Goal: Task Accomplishment & Management: Complete application form

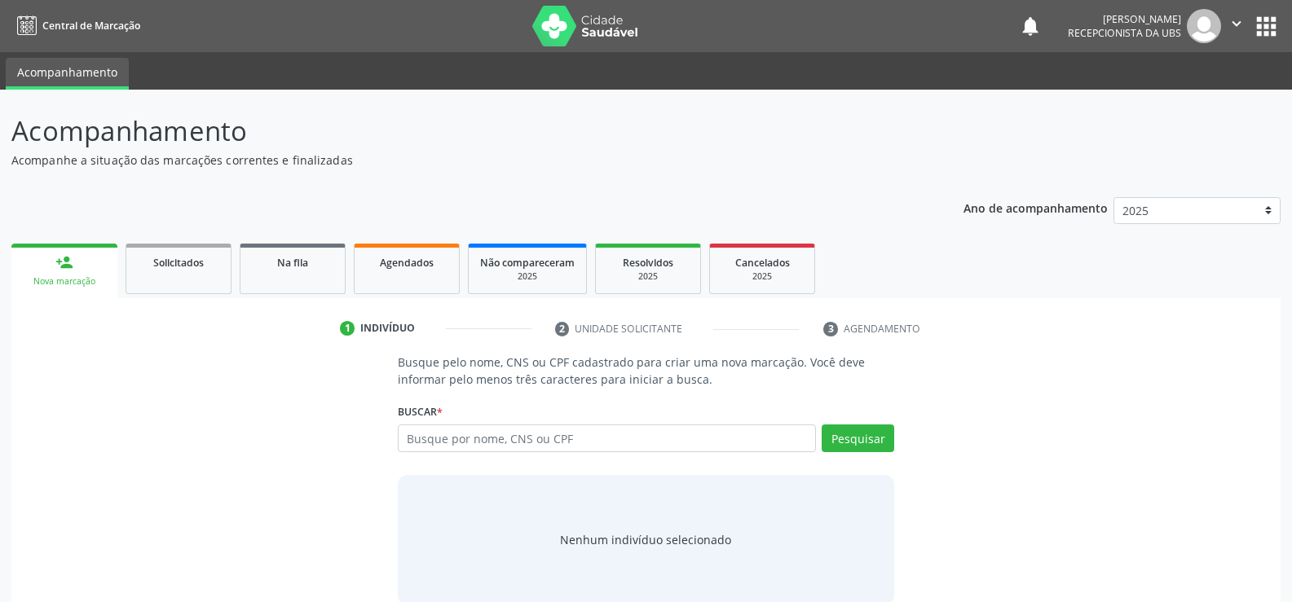
click at [482, 428] on input "text" at bounding box center [607, 439] width 418 height 28
click at [504, 430] on input "text" at bounding box center [607, 439] width 418 height 28
type input "[PERSON_NAME]"
click at [860, 437] on button "Pesquisar" at bounding box center [857, 439] width 73 height 28
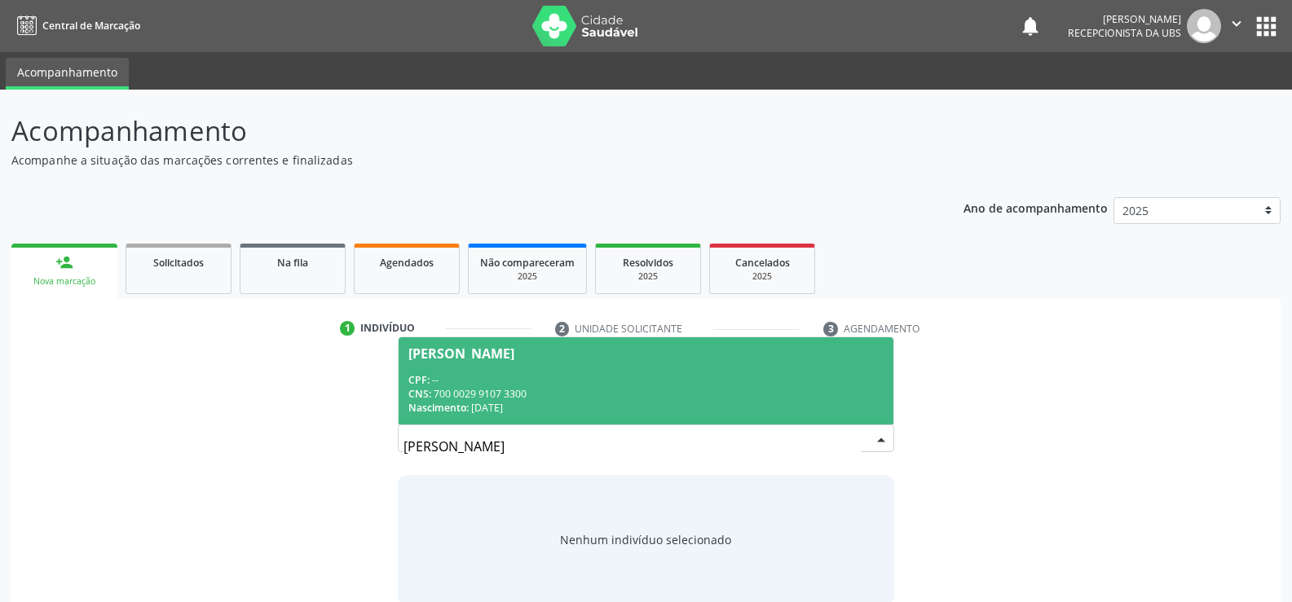
click at [508, 393] on div "CNS: 700 0029 9107 3300" at bounding box center [645, 394] width 475 height 14
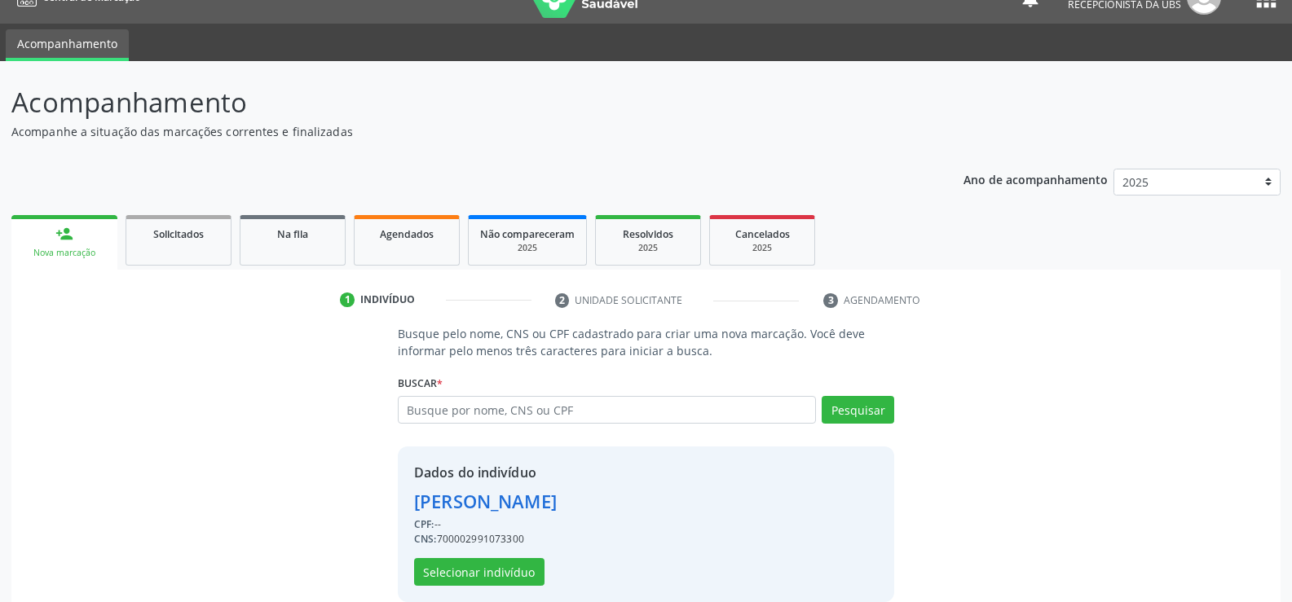
scroll to position [51, 0]
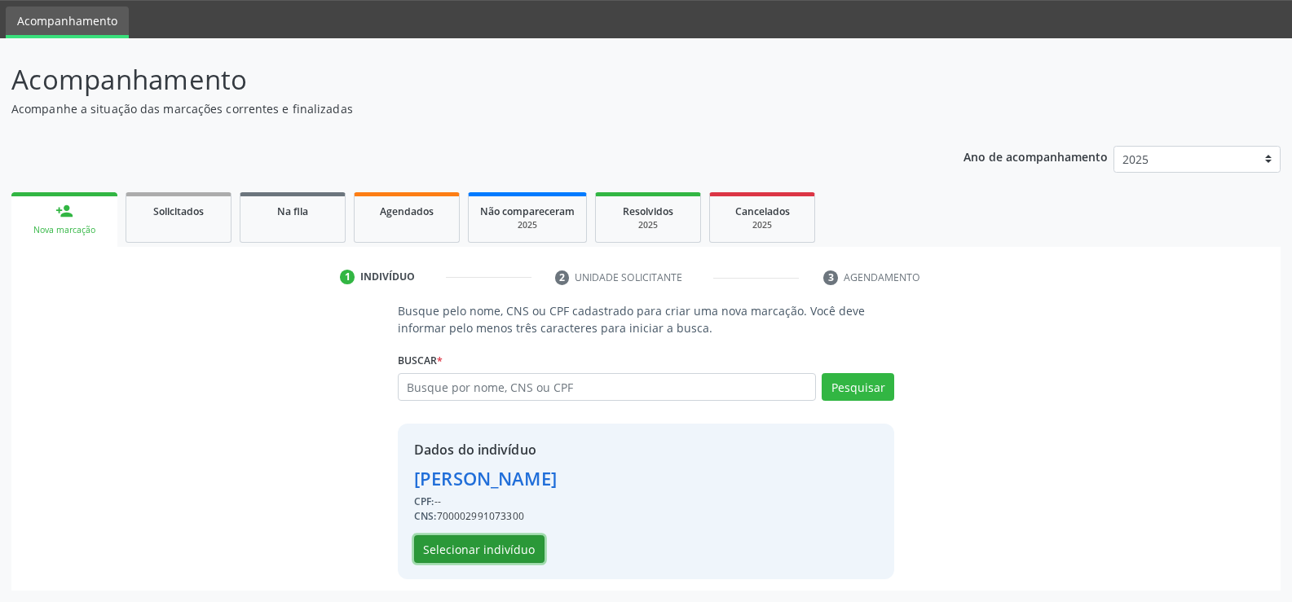
click at [504, 541] on button "Selecionar indivíduo" at bounding box center [479, 549] width 130 height 28
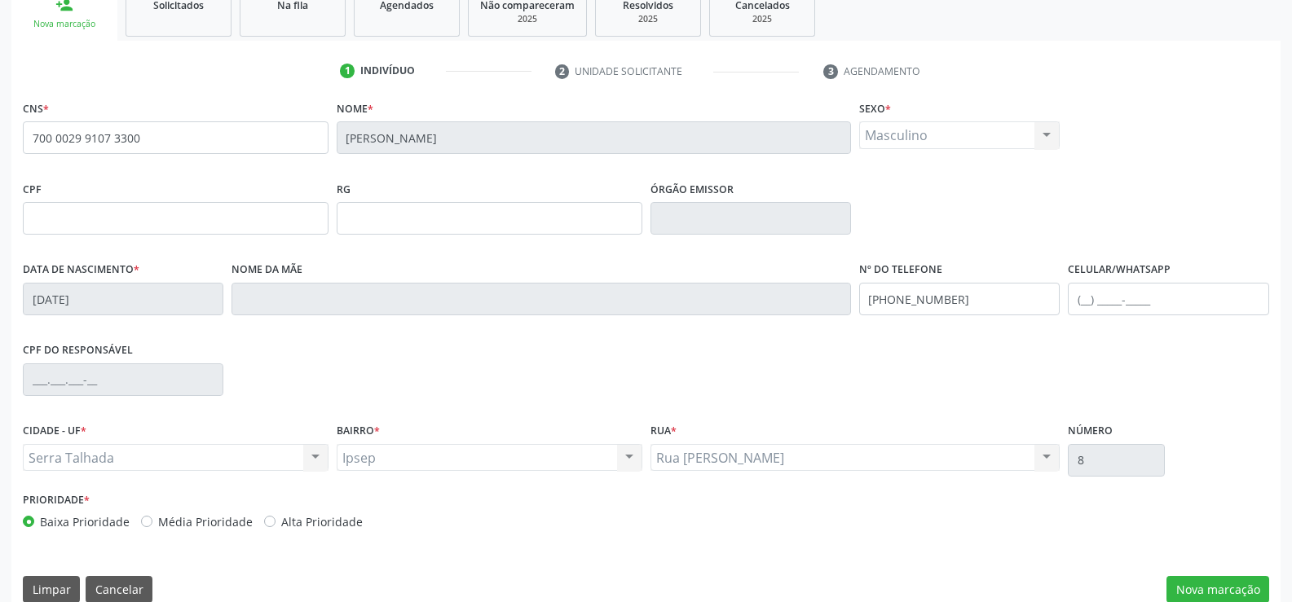
scroll to position [281, 0]
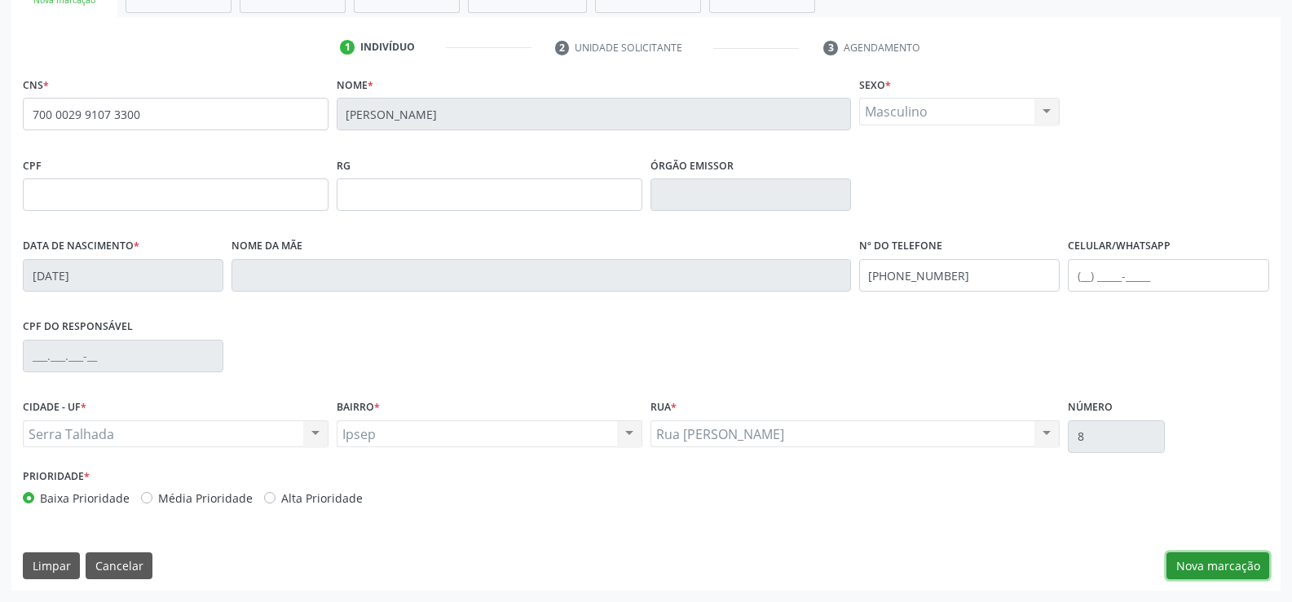
click at [1226, 567] on button "Nova marcação" at bounding box center [1217, 566] width 103 height 28
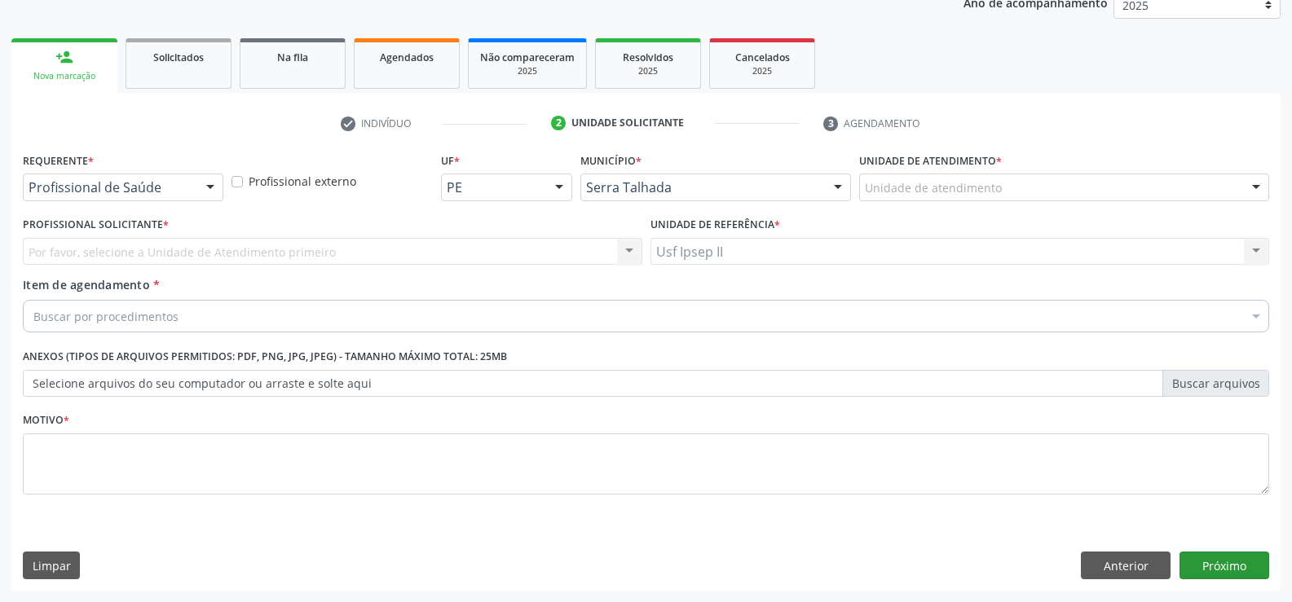
scroll to position [205, 0]
click at [197, 187] on div "Profissional de Saúde Profissional de Saúde Paciente Nenhum resultado encontrad…" at bounding box center [123, 188] width 200 height 28
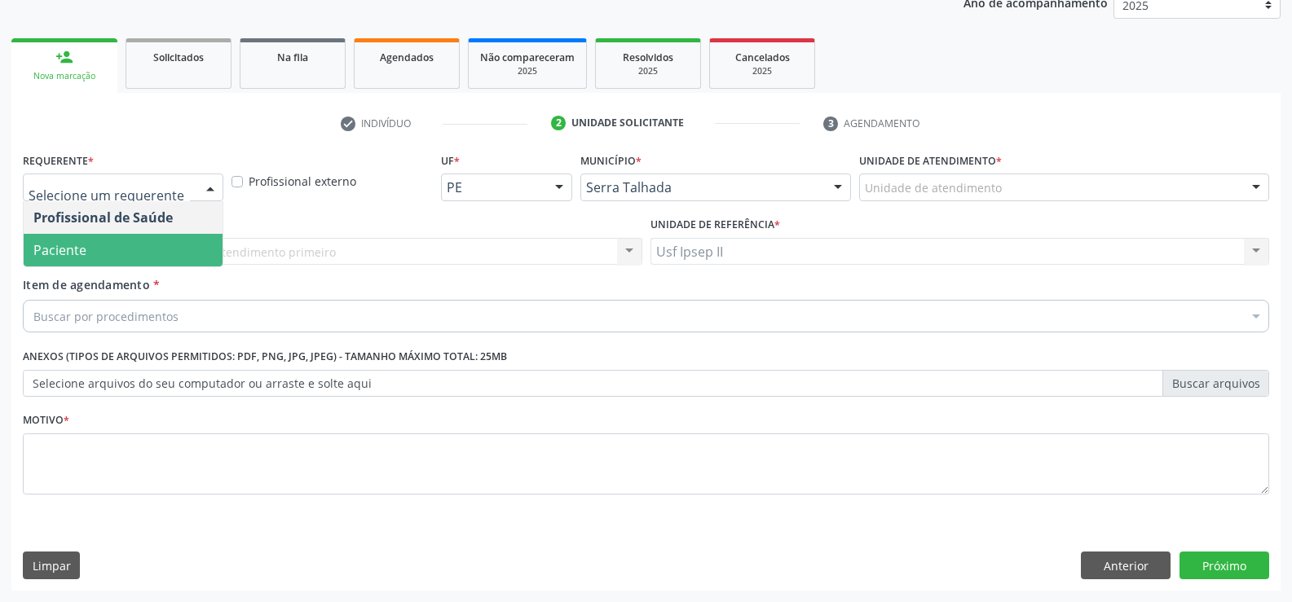
click at [104, 249] on span "Paciente" at bounding box center [123, 250] width 199 height 33
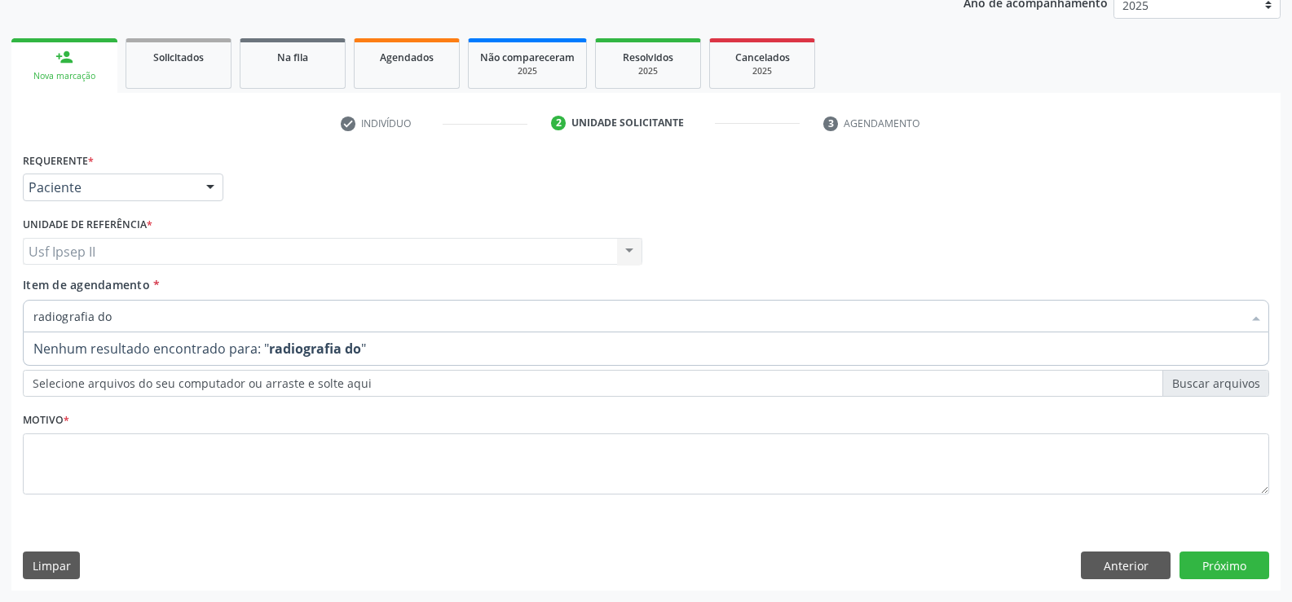
type input "radiografia d"
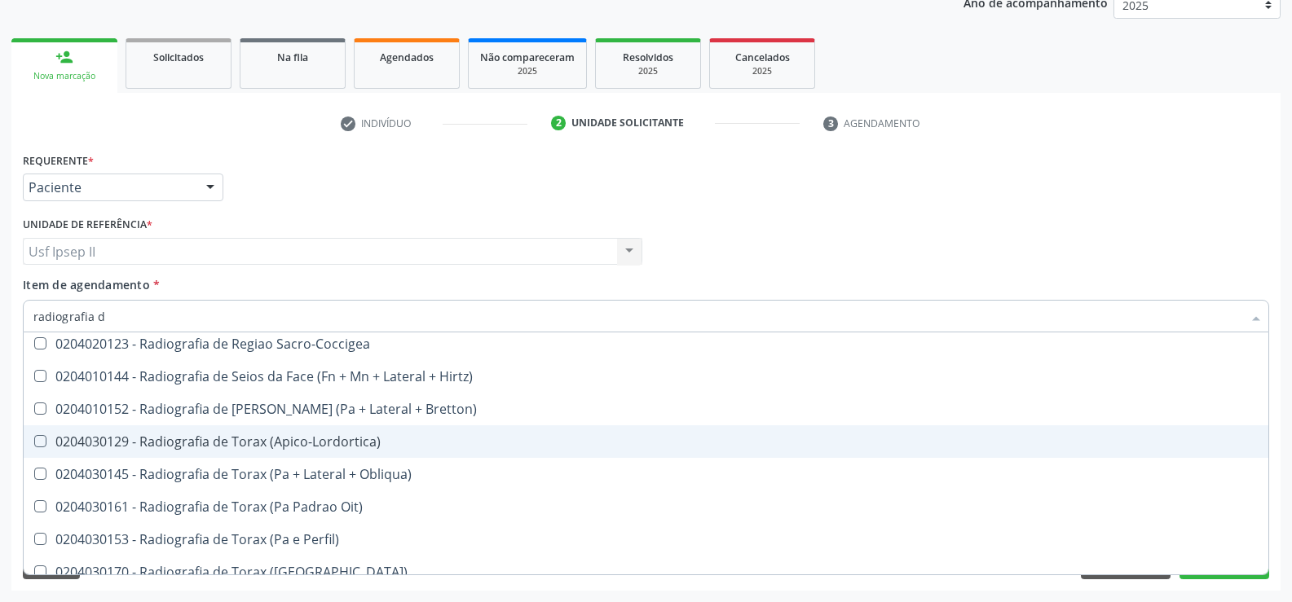
scroll to position [1793, 0]
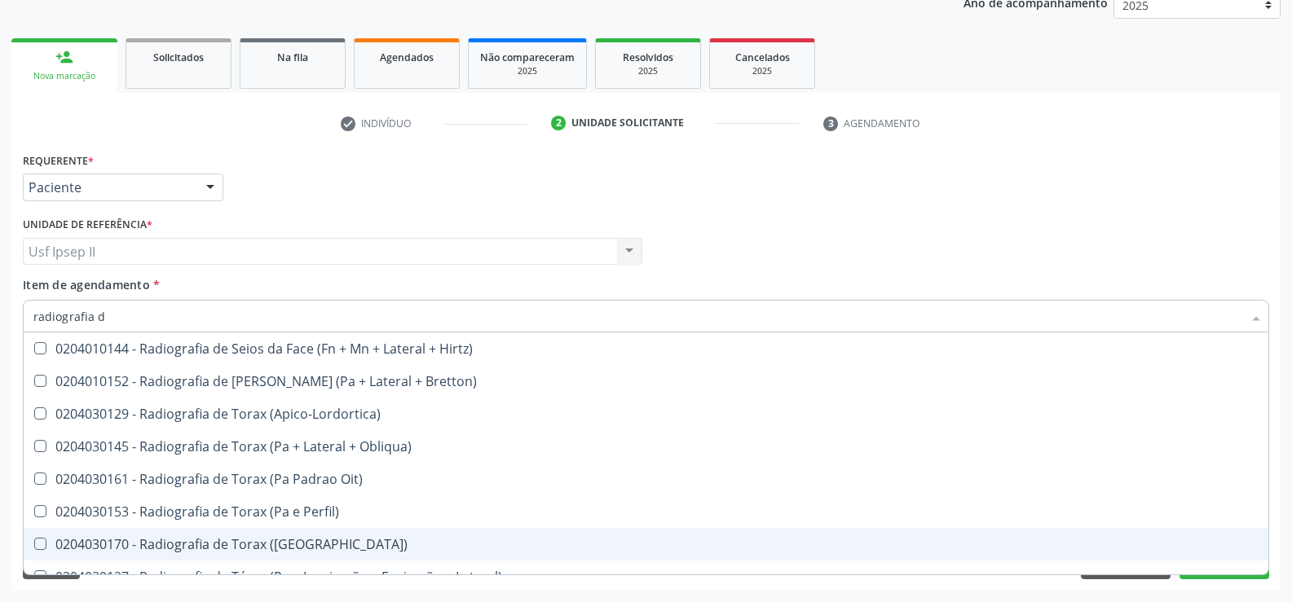
click at [227, 547] on div "0204030170 - Radiografia de Torax ([GEOGRAPHIC_DATA])" at bounding box center [645, 544] width 1225 height 13
checkbox \(Pa\) "true"
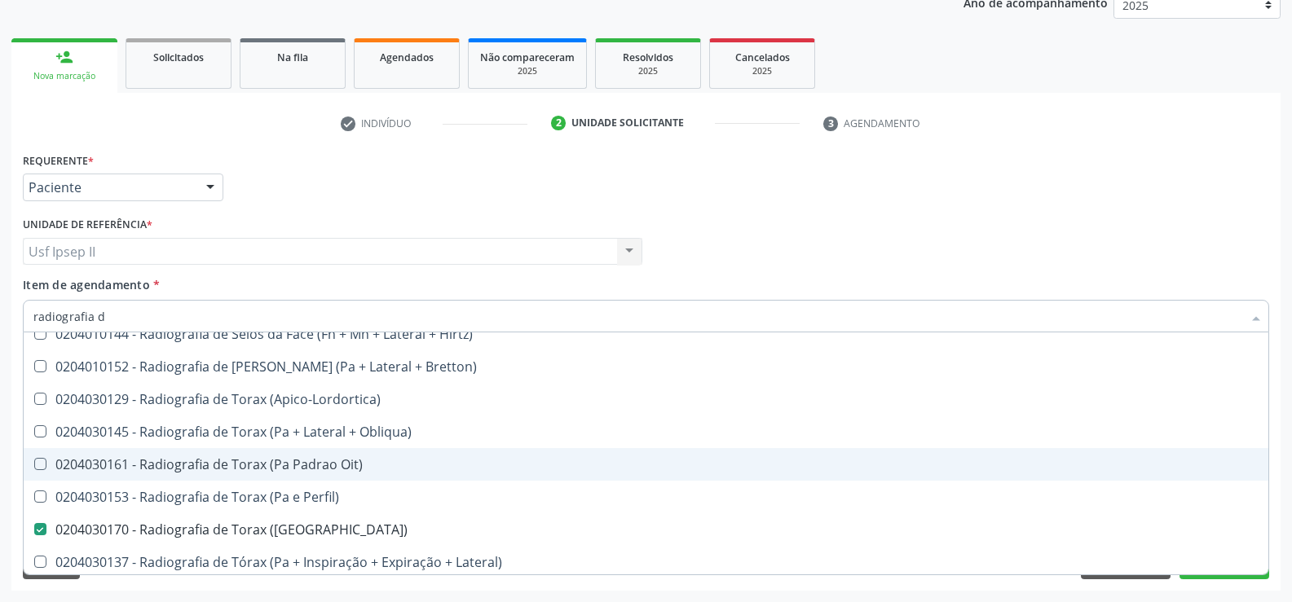
scroll to position [1811, 0]
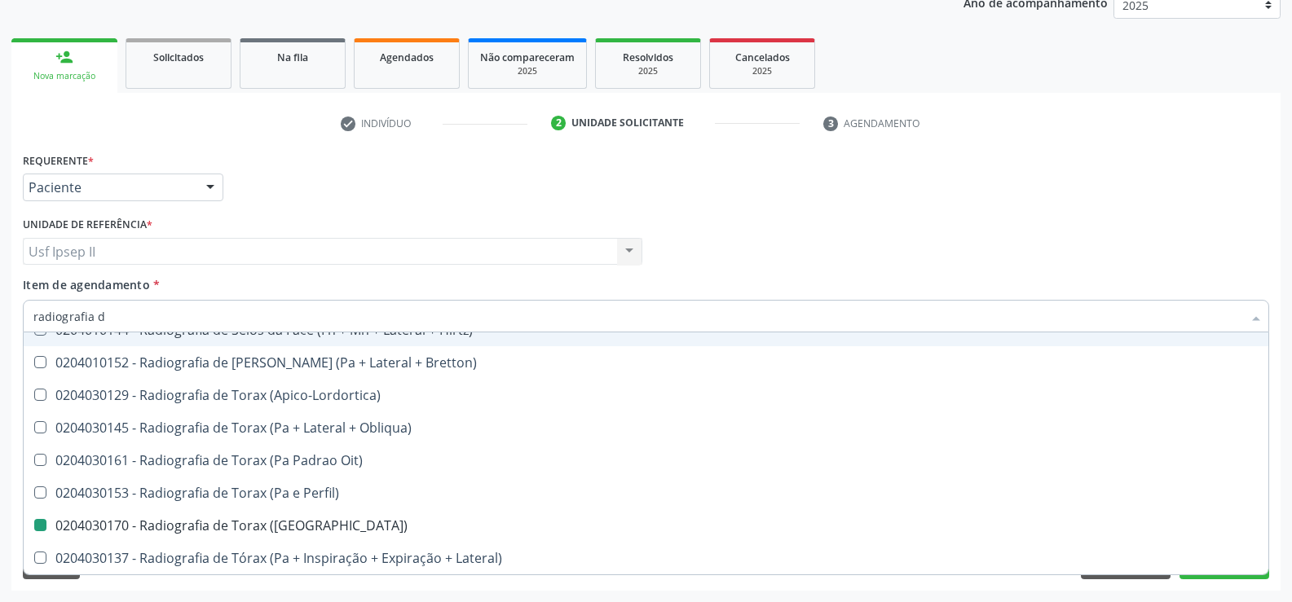
click at [800, 244] on div "Profissional Solicitante Por favor, selecione a Unidade de Atendimento primeiro…" at bounding box center [646, 245] width 1254 height 64
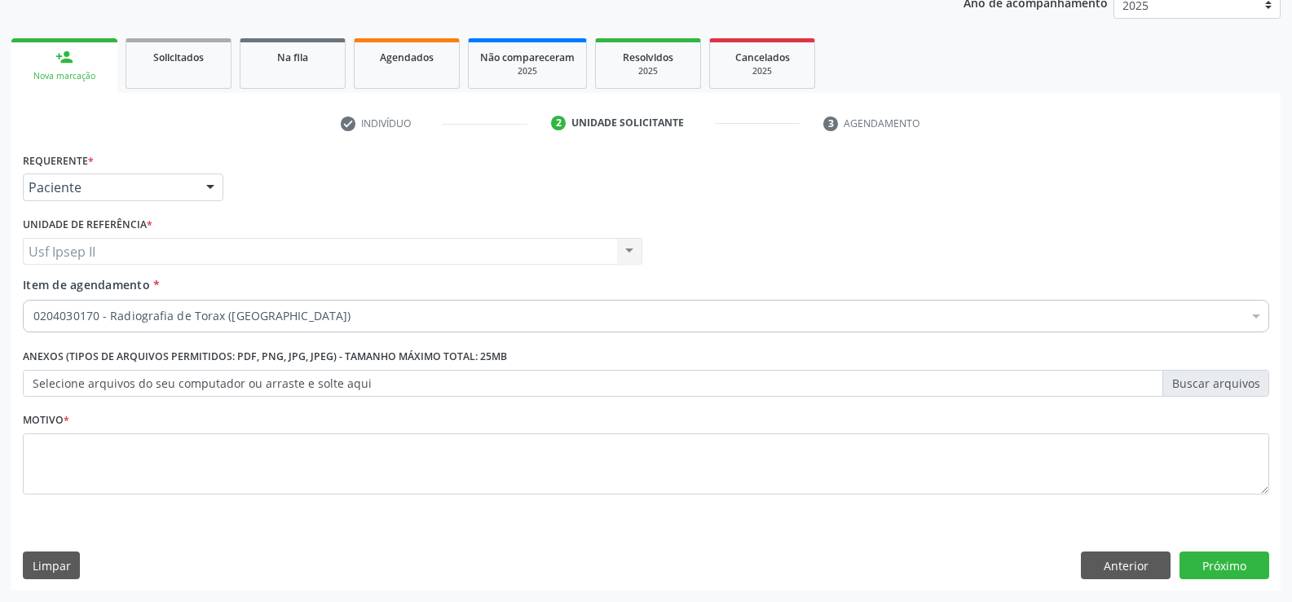
scroll to position [0, 0]
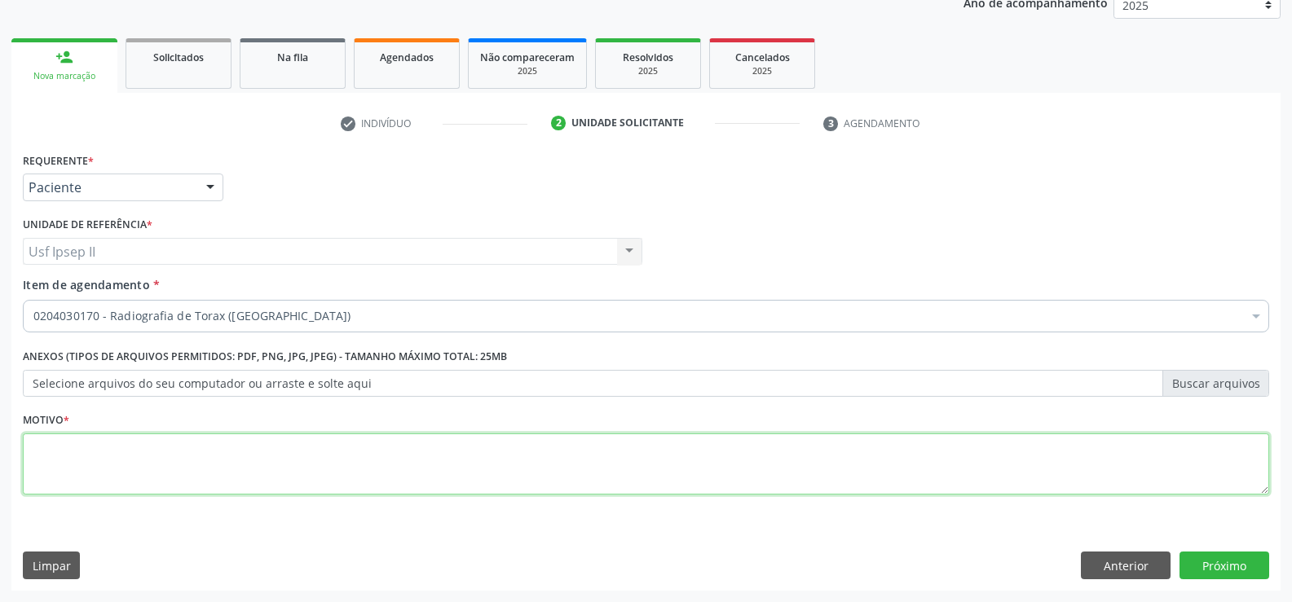
click at [101, 468] on textarea at bounding box center [646, 464] width 1246 height 62
type textarea "."
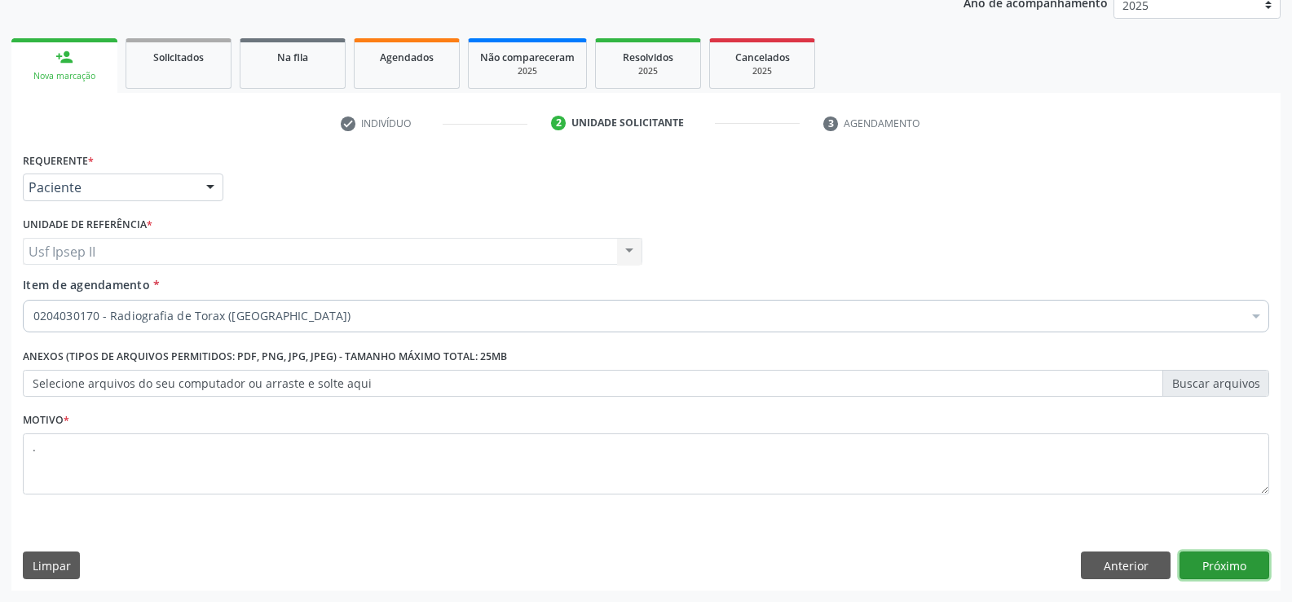
click at [1239, 557] on button "Próximo" at bounding box center [1224, 566] width 90 height 28
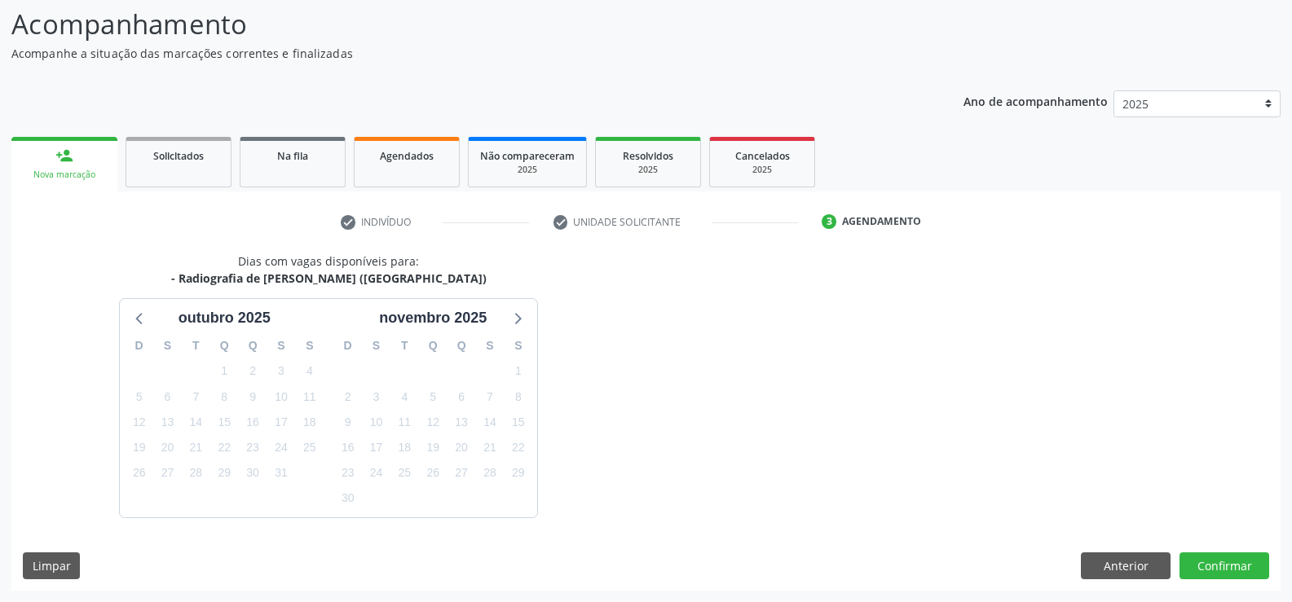
scroll to position [155, 0]
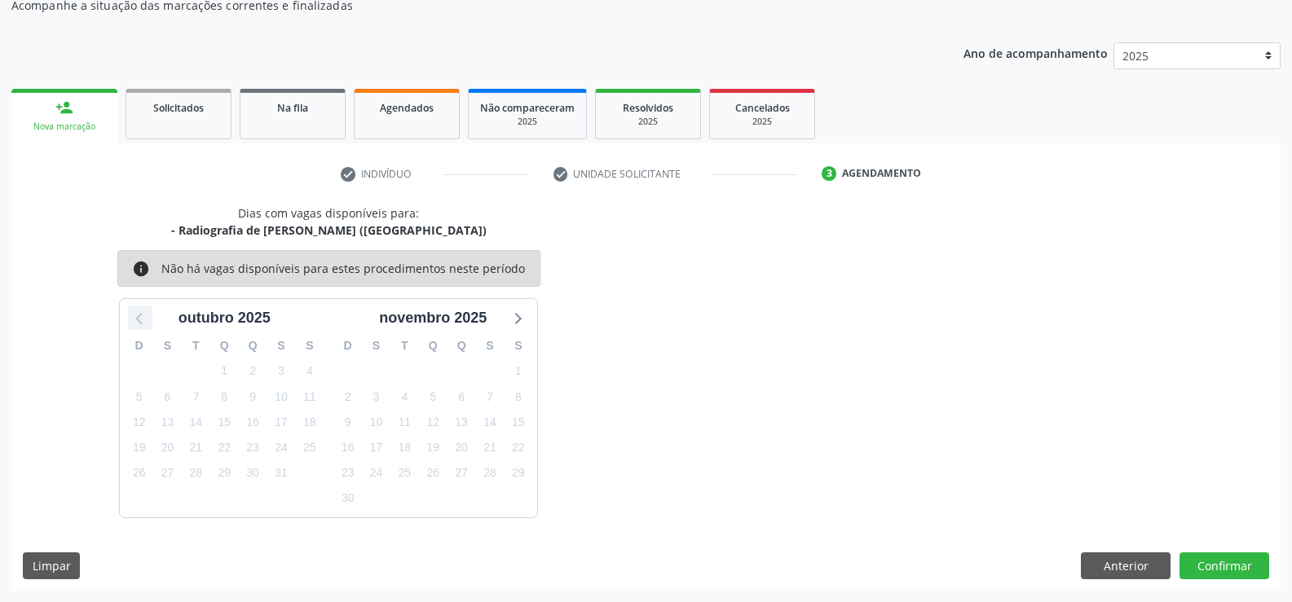
click at [141, 319] on icon at bounding box center [140, 317] width 21 height 21
click at [1114, 570] on button "Anterior" at bounding box center [1125, 566] width 90 height 28
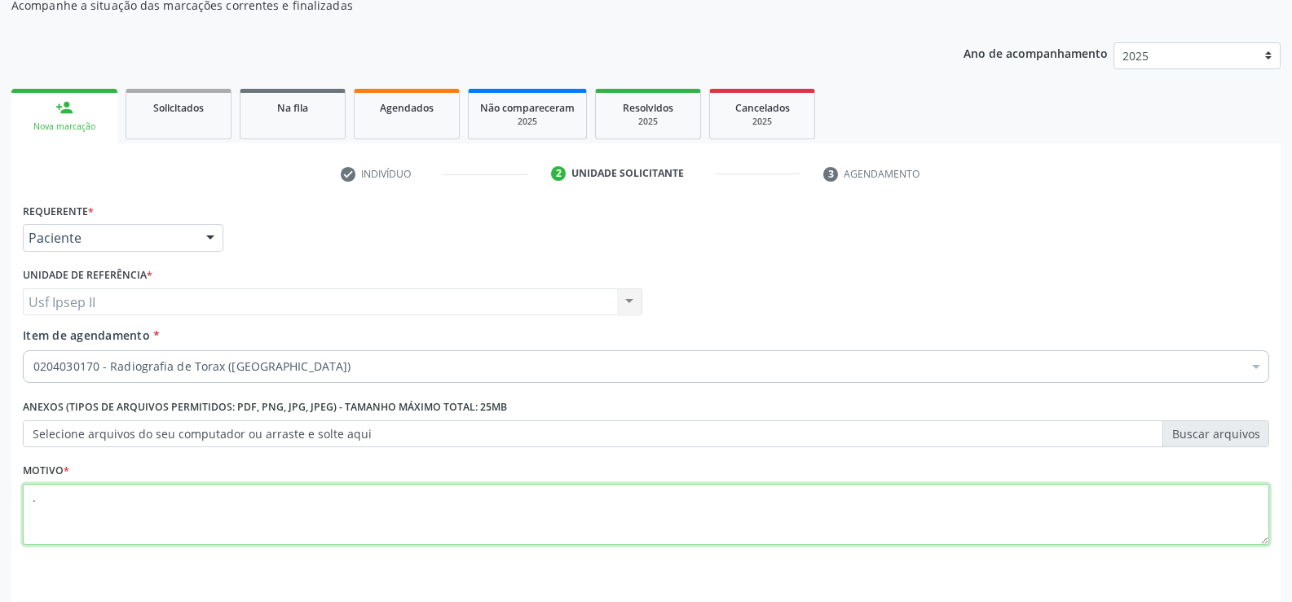
click at [231, 539] on textarea "." at bounding box center [646, 515] width 1246 height 62
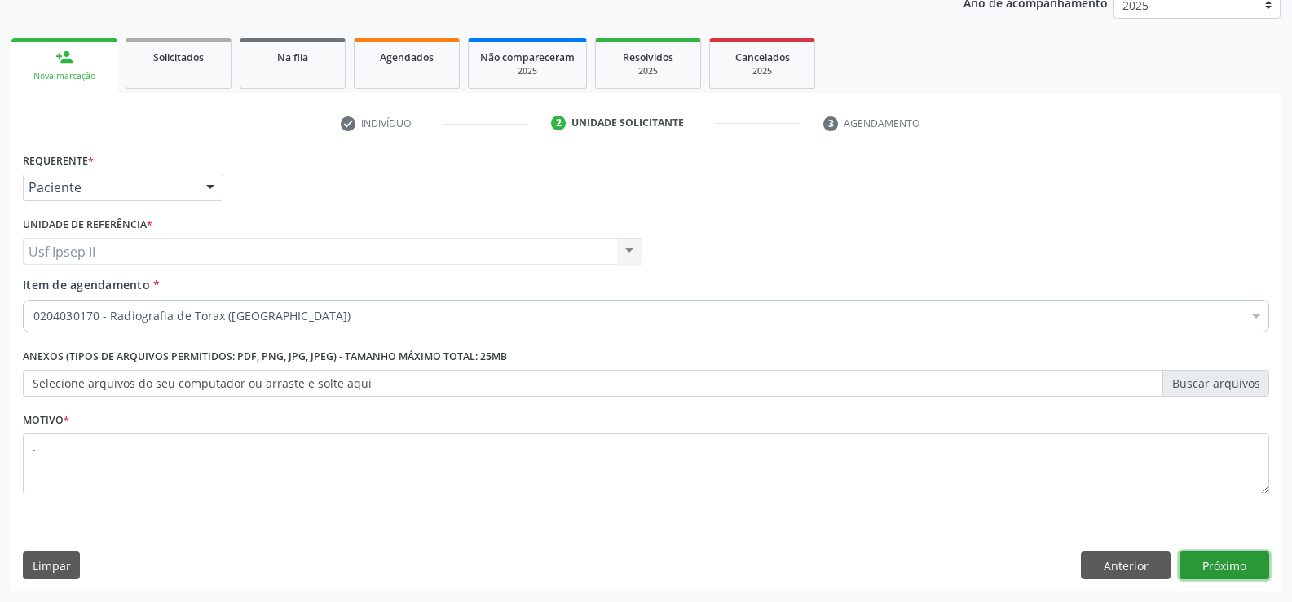
click at [1221, 569] on button "Próximo" at bounding box center [1224, 566] width 90 height 28
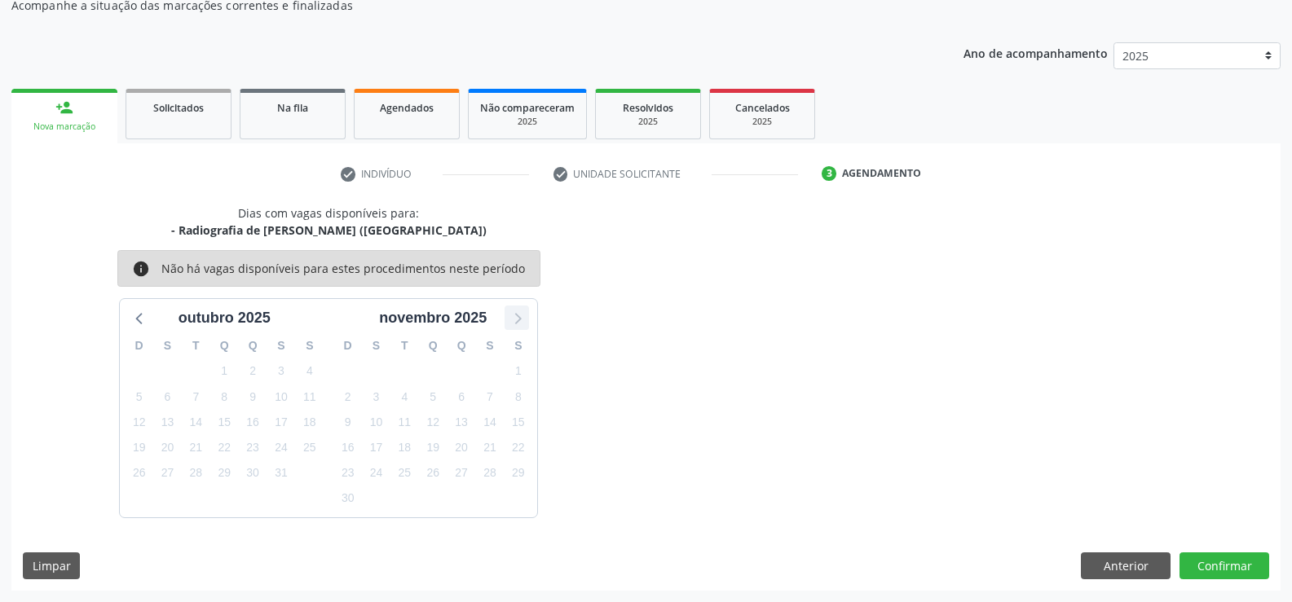
click at [520, 323] on icon at bounding box center [516, 317] width 21 height 21
click at [1098, 563] on button "Anterior" at bounding box center [1125, 566] width 90 height 28
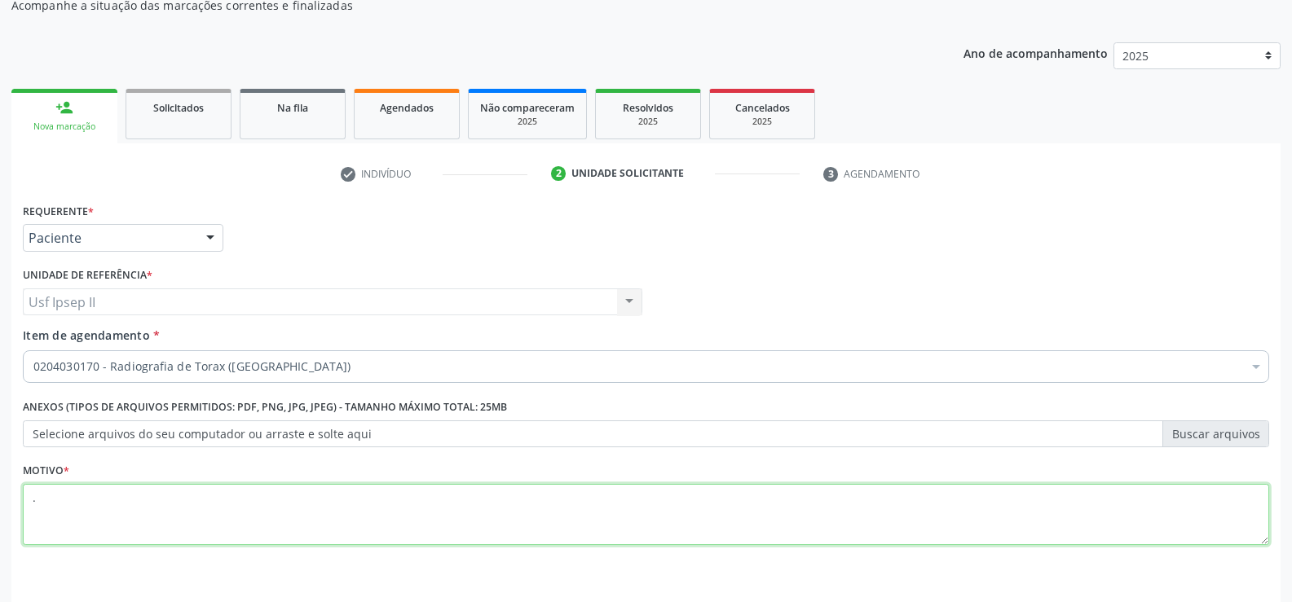
click at [169, 523] on textarea "." at bounding box center [646, 515] width 1246 height 62
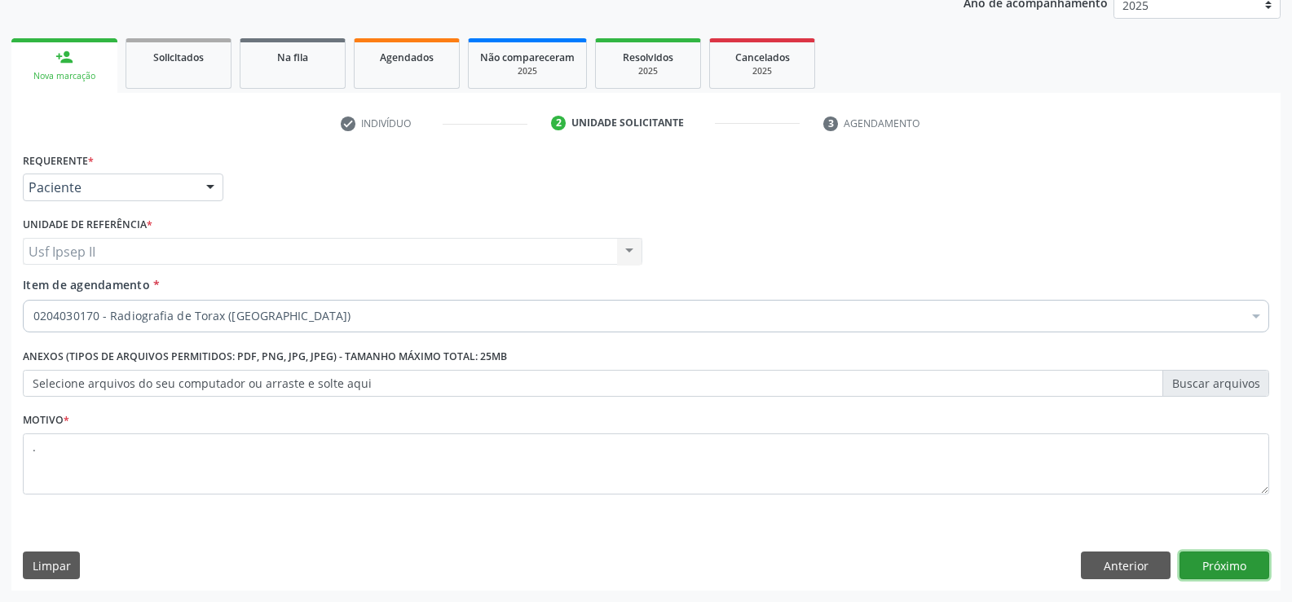
click at [1242, 570] on button "Próximo" at bounding box center [1224, 566] width 90 height 28
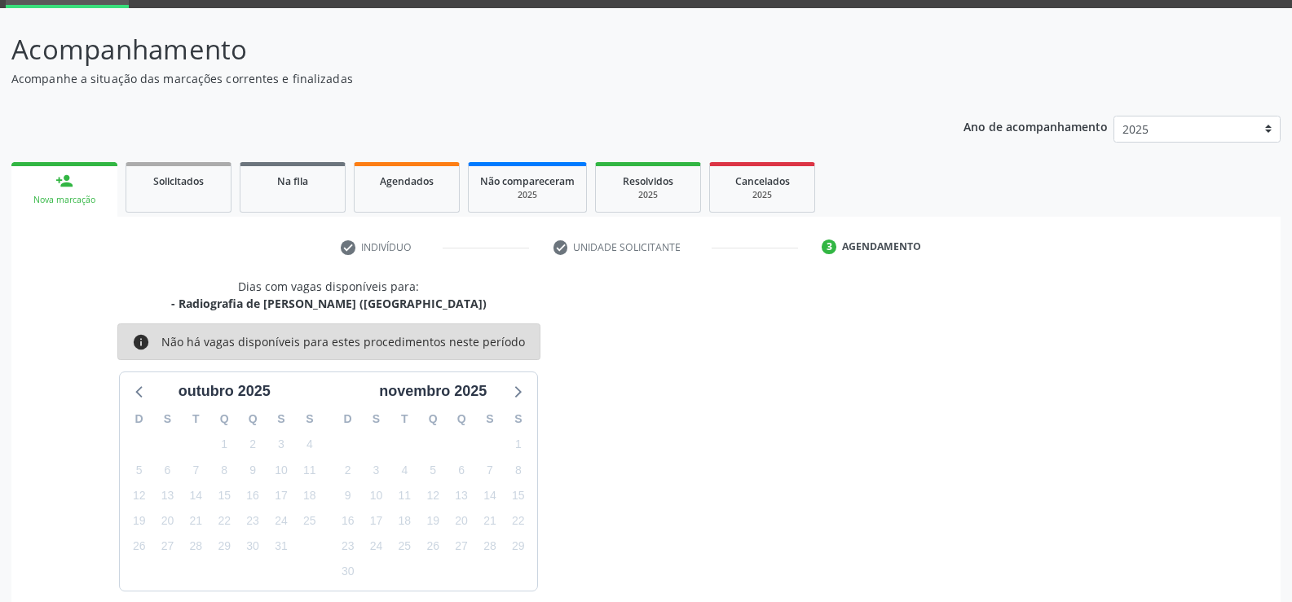
scroll to position [155, 0]
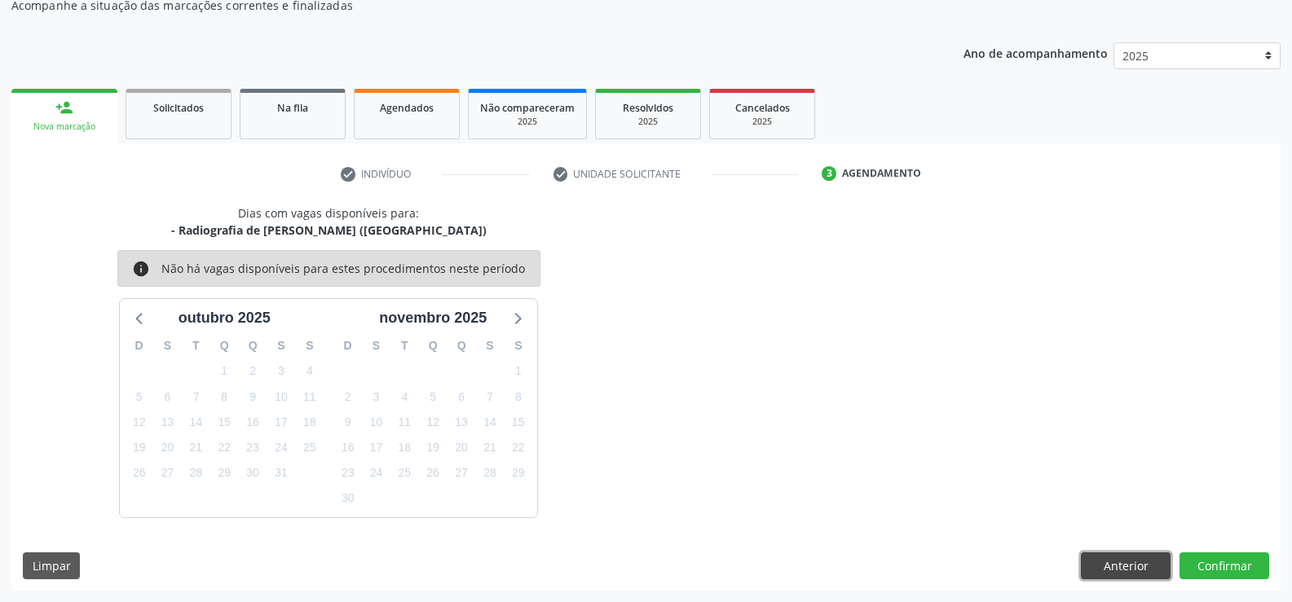
click at [1135, 566] on button "Anterior" at bounding box center [1125, 566] width 90 height 28
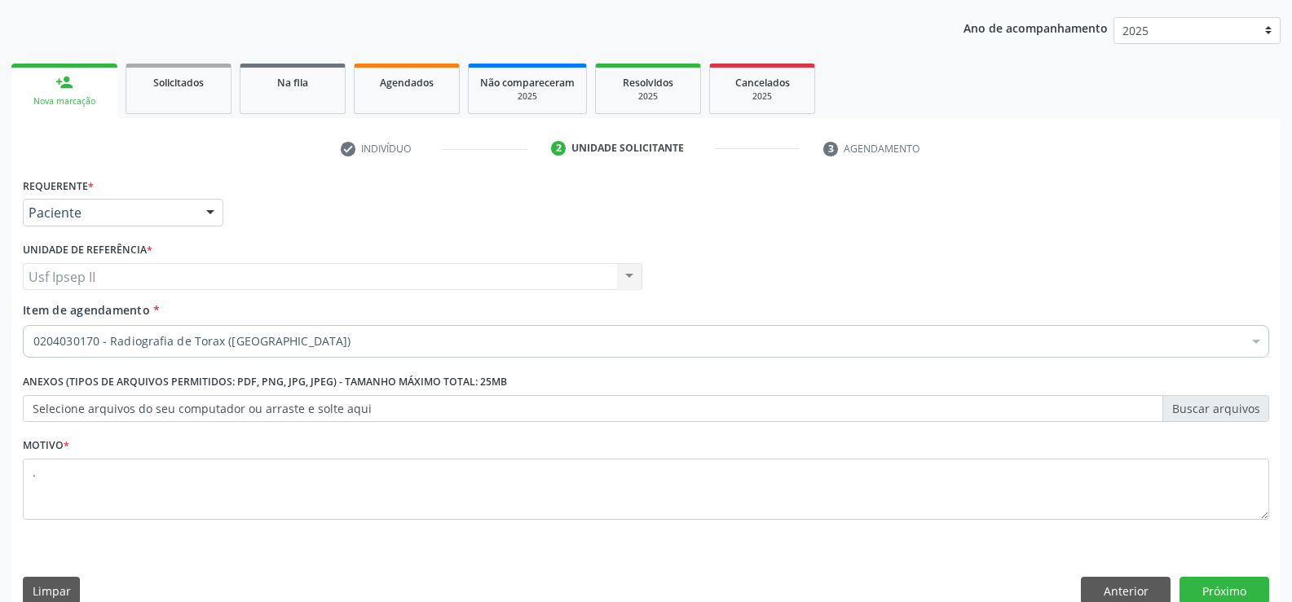
scroll to position [205, 0]
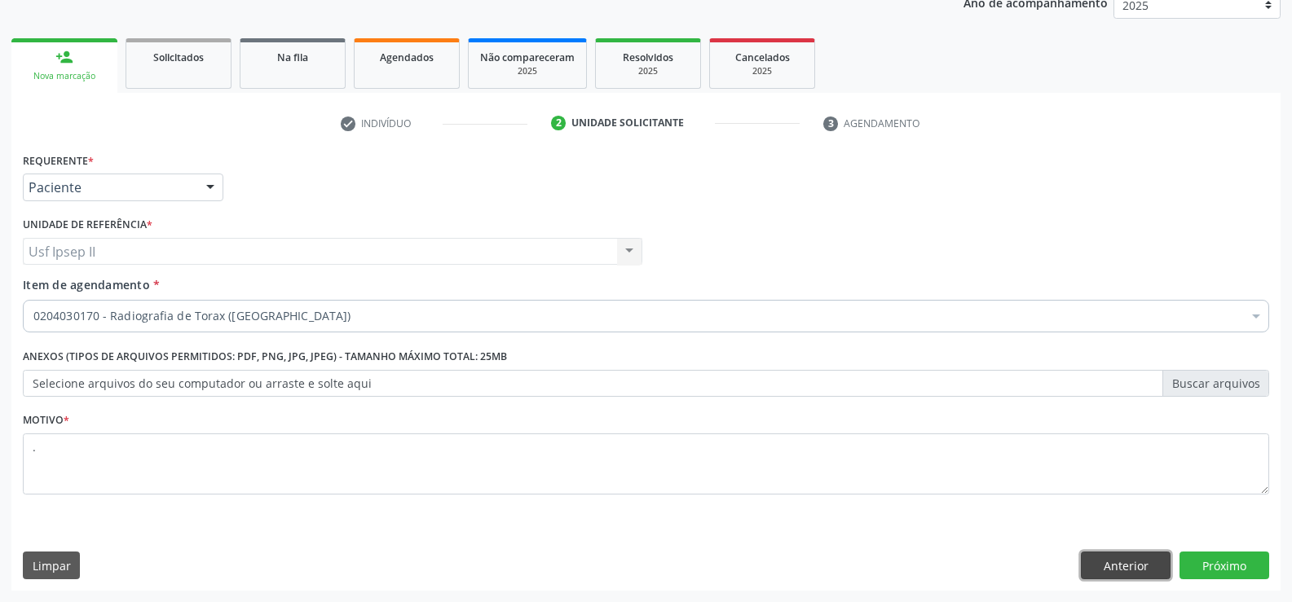
click at [1104, 573] on button "Anterior" at bounding box center [1125, 566] width 90 height 28
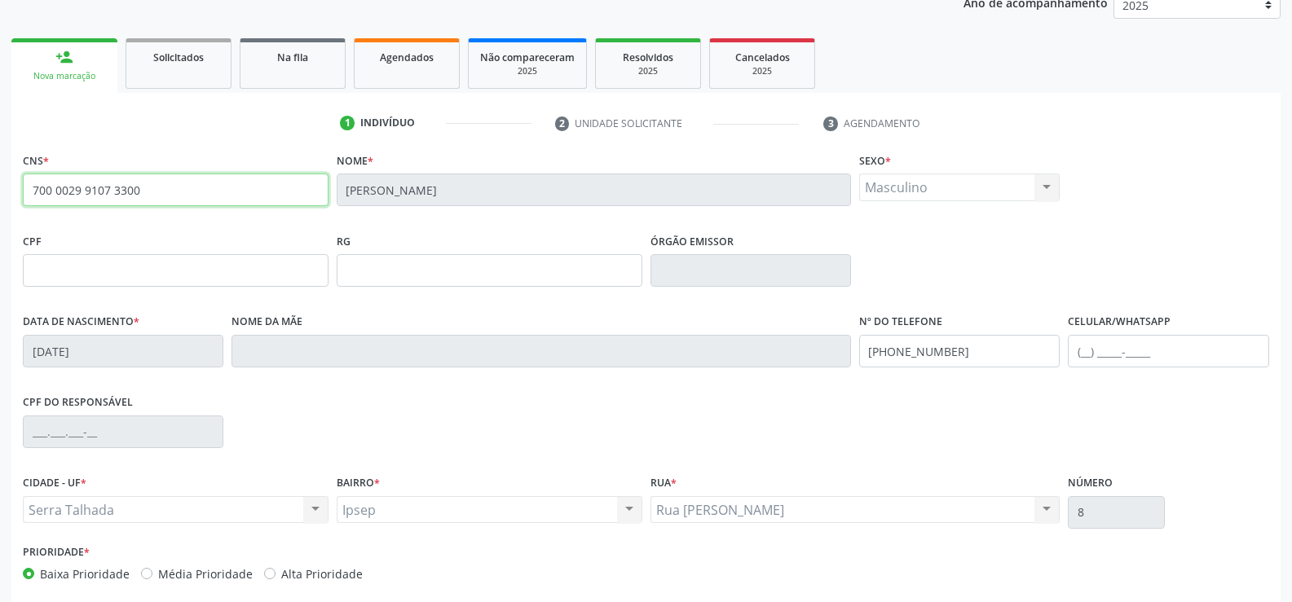
drag, startPoint x: 33, startPoint y: 191, endPoint x: 156, endPoint y: 194, distance: 123.1
click at [156, 194] on input "700 0029 9107 3300" at bounding box center [176, 190] width 306 height 33
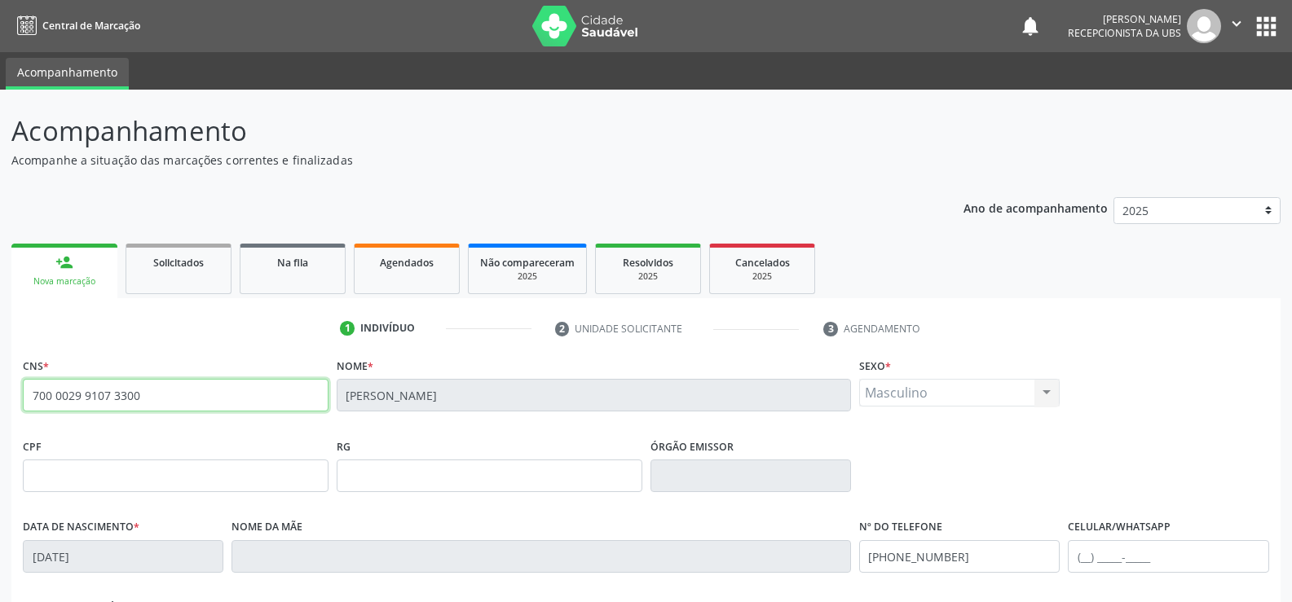
click at [1227, 28] on icon "" at bounding box center [1236, 24] width 18 height 18
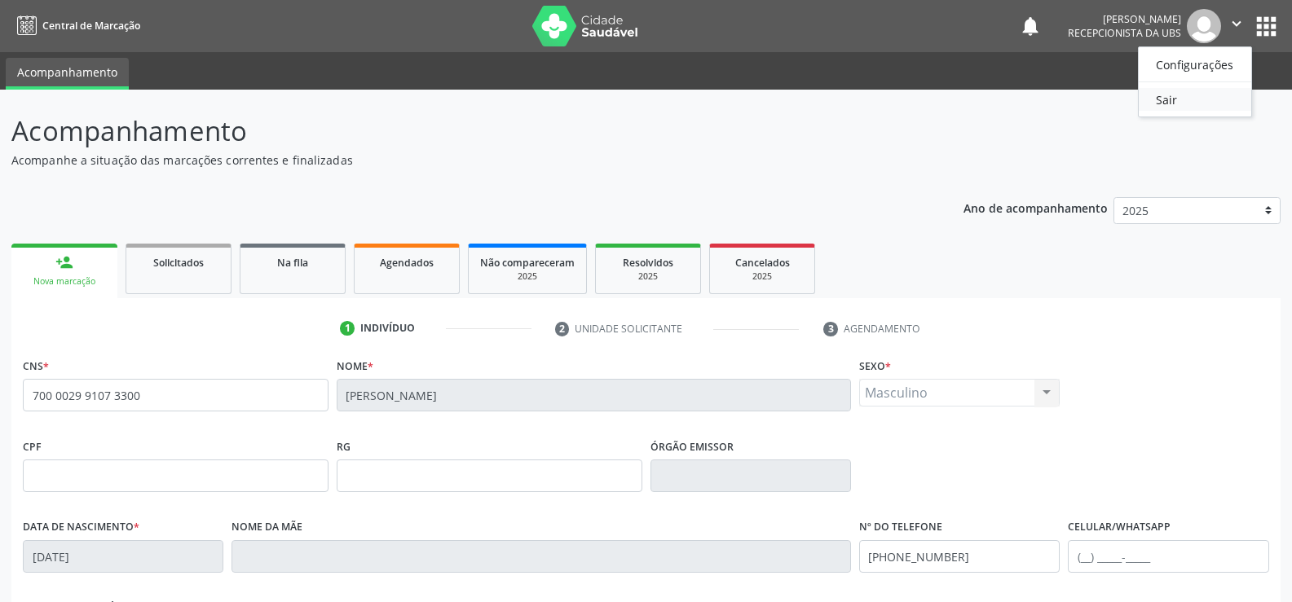
click at [1170, 109] on link "Sair" at bounding box center [1194, 99] width 112 height 23
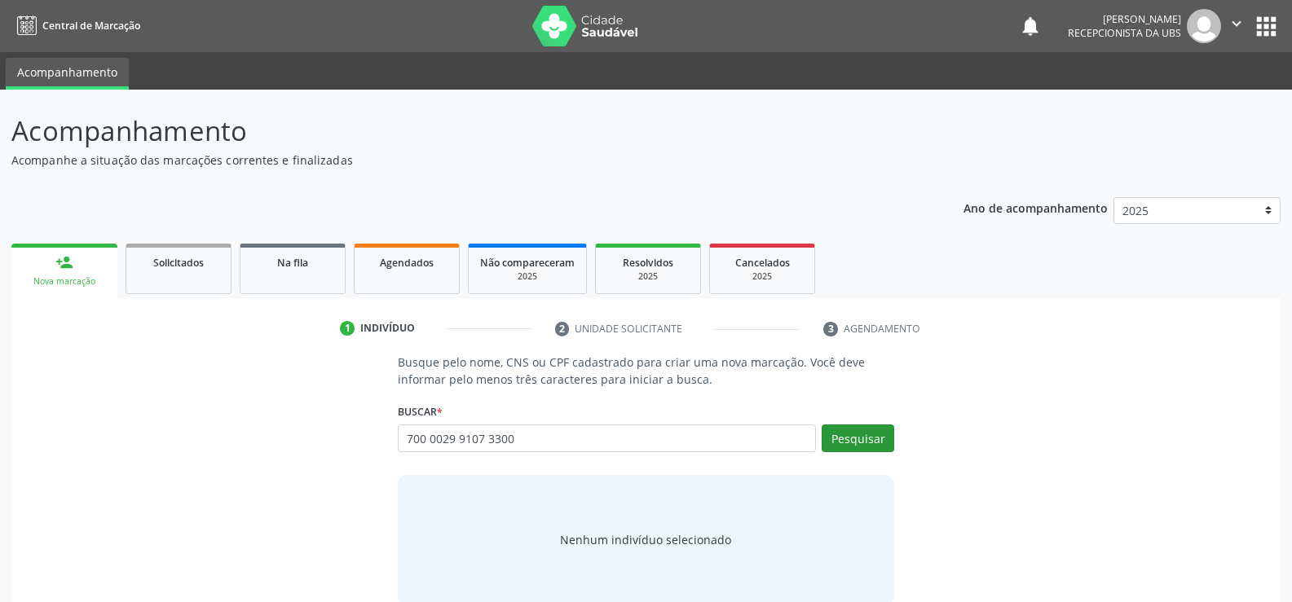
type input "700 0029 9107 3300"
click at [856, 444] on button "Pesquisar" at bounding box center [857, 439] width 73 height 28
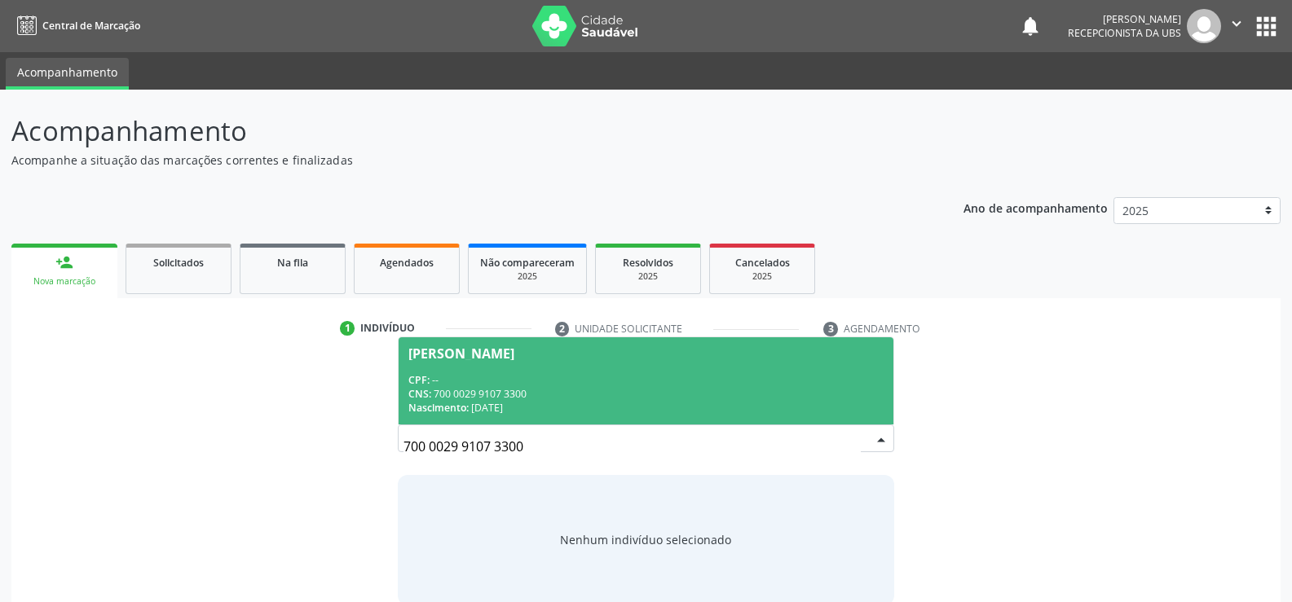
click at [498, 387] on div "CNS: 700 0029 9107 3300" at bounding box center [645, 394] width 475 height 14
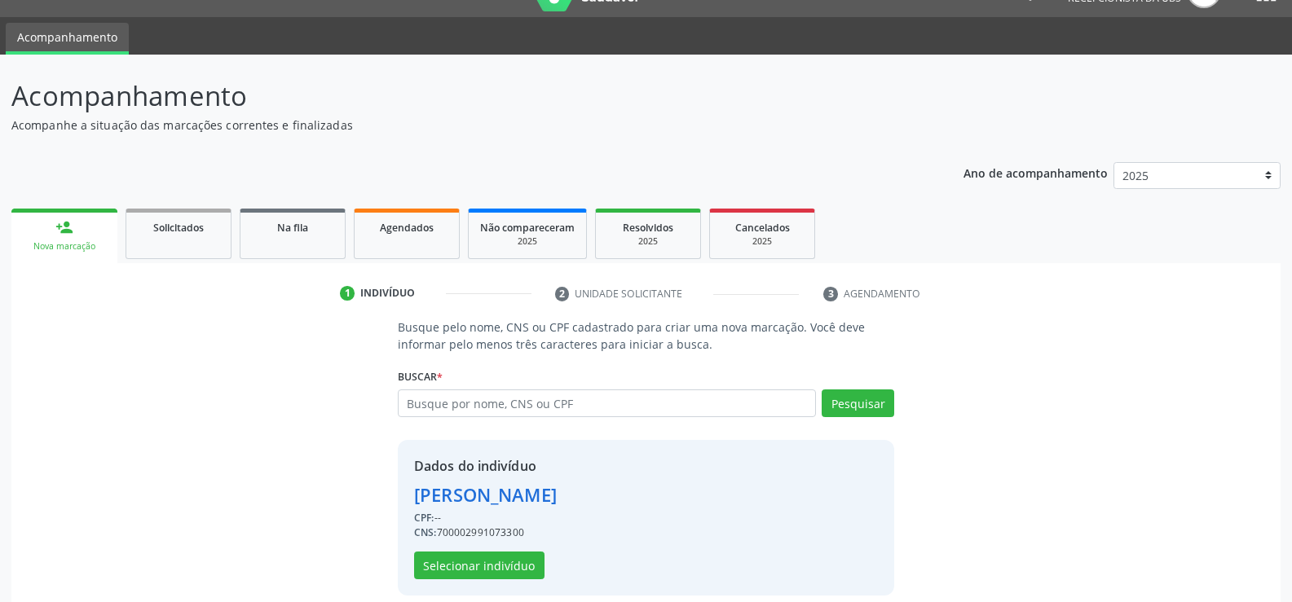
scroll to position [51, 0]
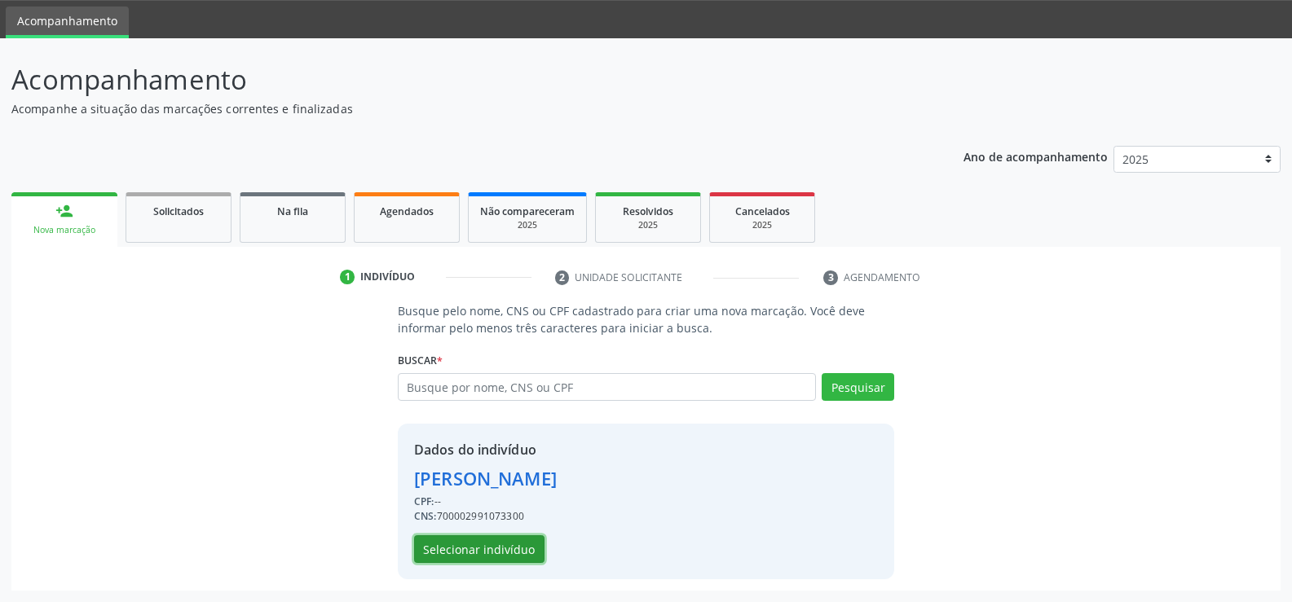
click at [478, 561] on button "Selecionar indivíduo" at bounding box center [479, 549] width 130 height 28
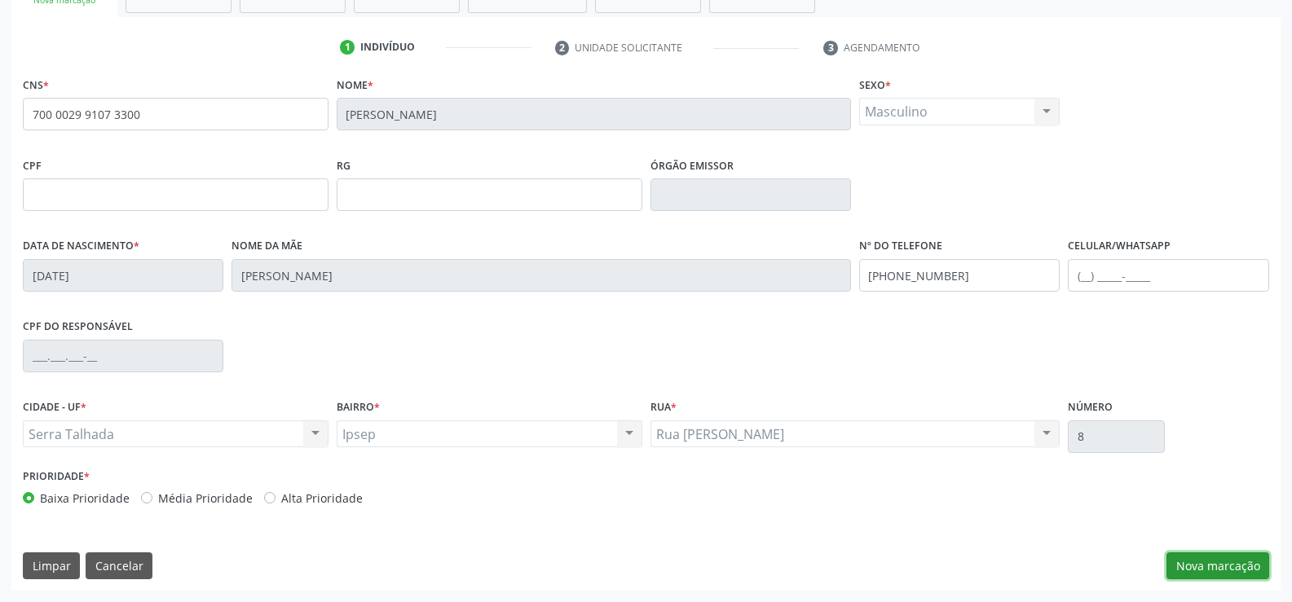
click at [1218, 566] on button "Nova marcação" at bounding box center [1217, 566] width 103 height 28
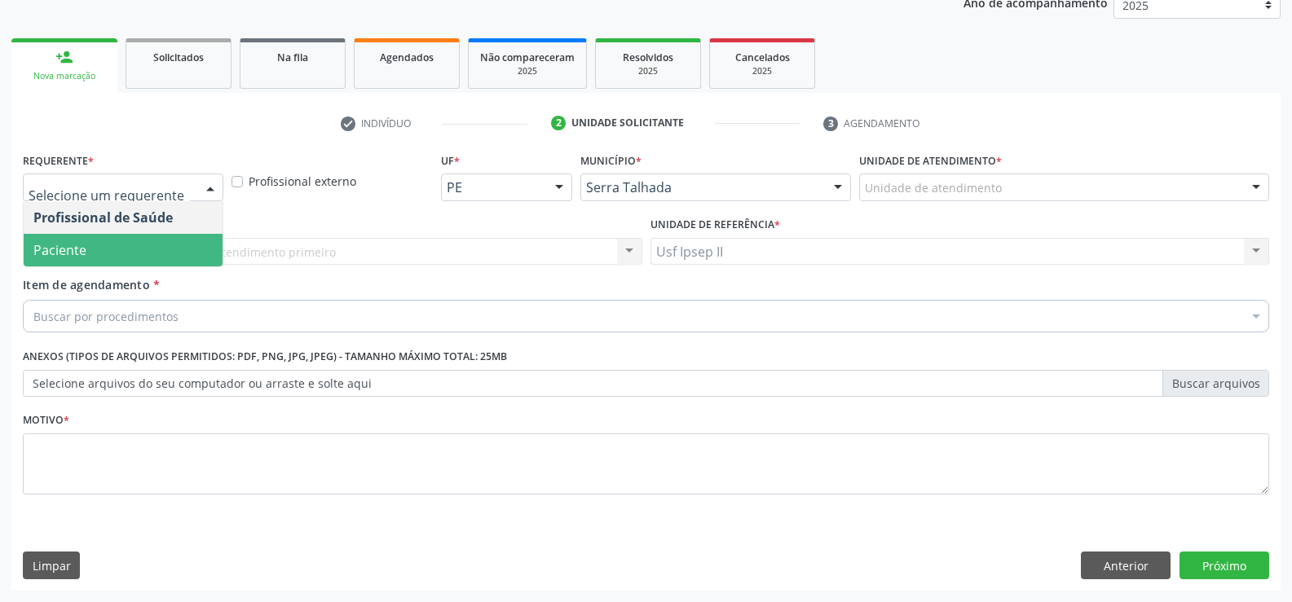
click at [134, 251] on span "Paciente" at bounding box center [123, 250] width 199 height 33
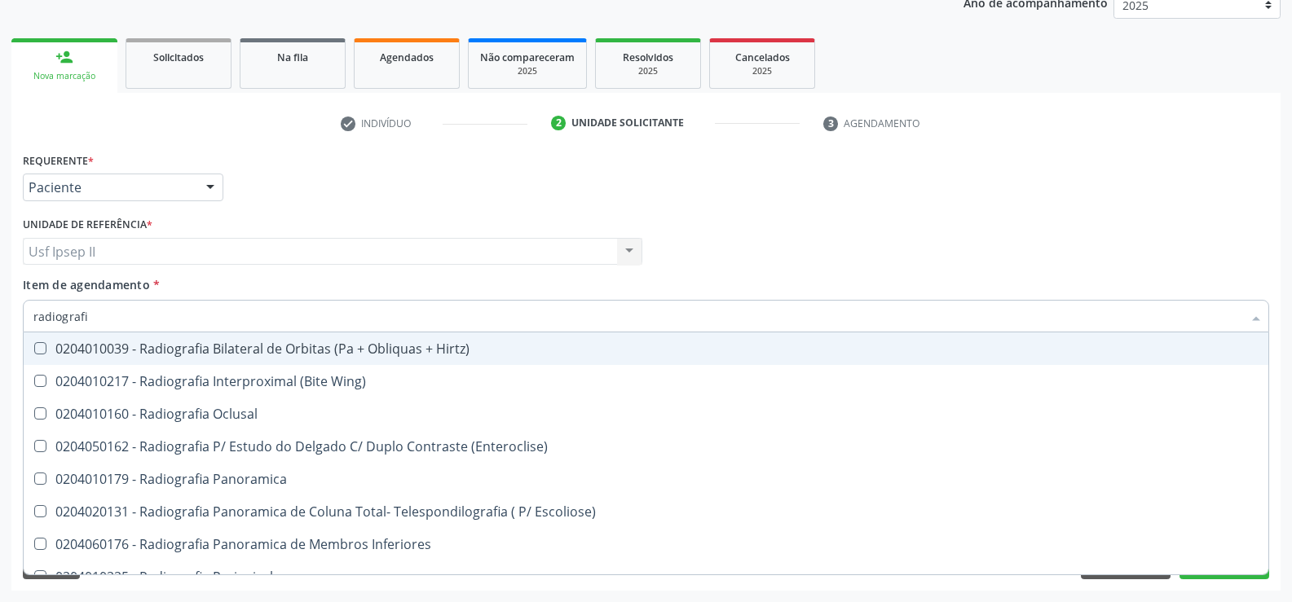
type input "radiografia"
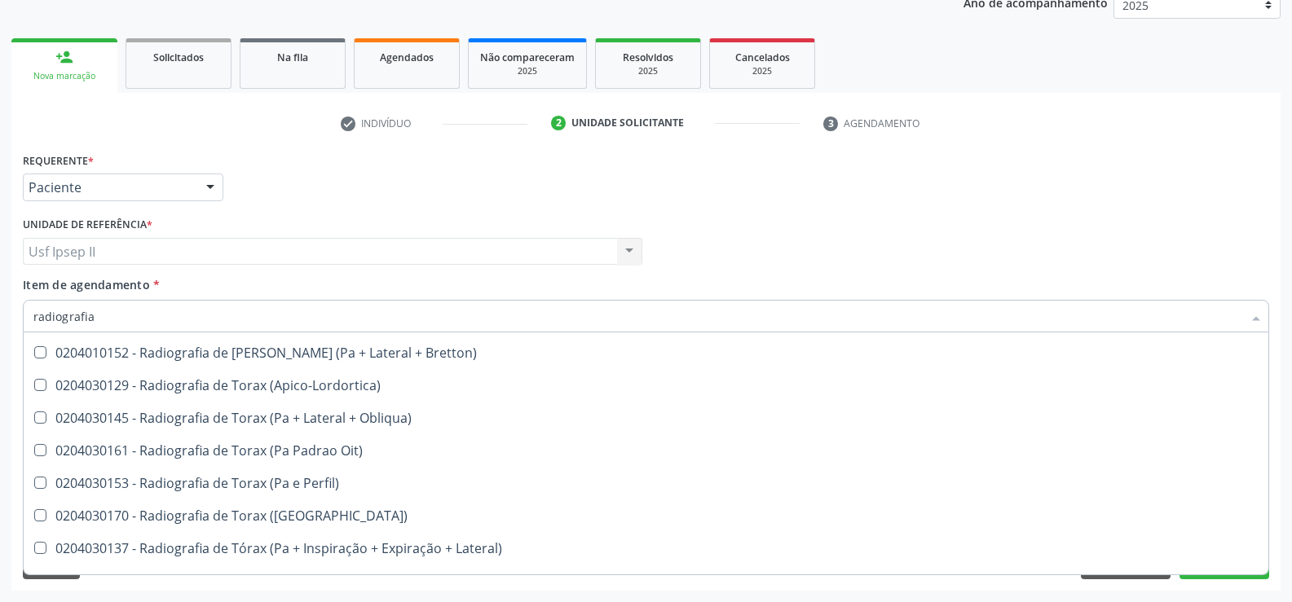
scroll to position [2105, 0]
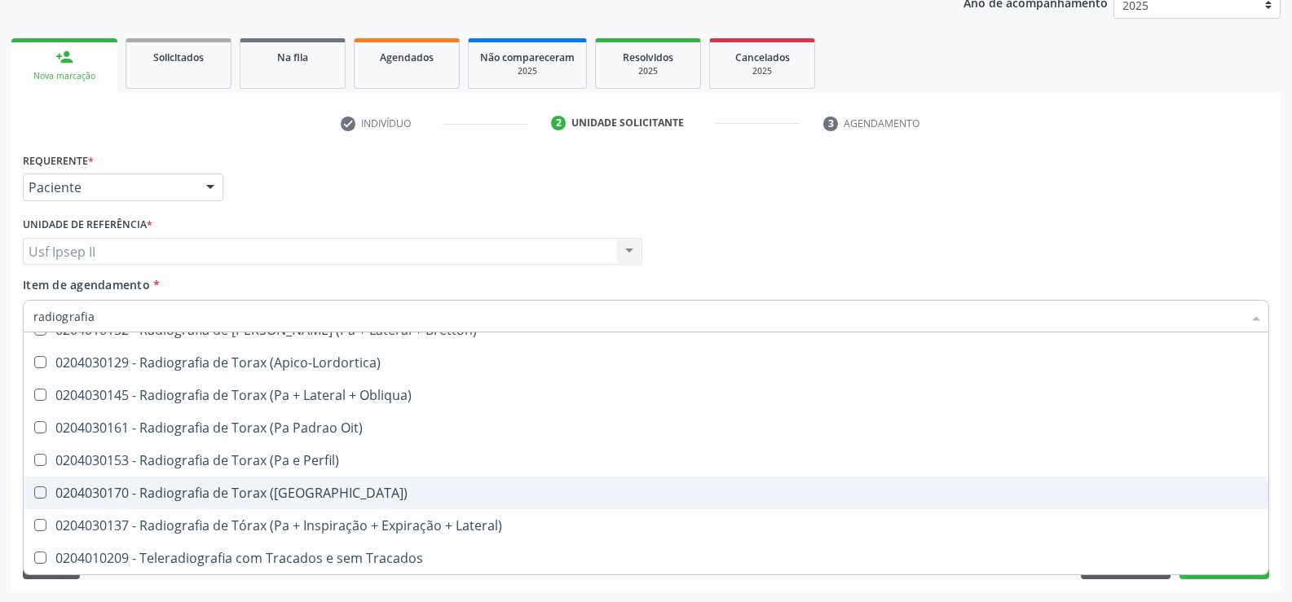
click at [252, 498] on div "0204030170 - Radiografia de Torax ([GEOGRAPHIC_DATA])" at bounding box center [645, 492] width 1225 height 13
checkbox \(Pa\) "true"
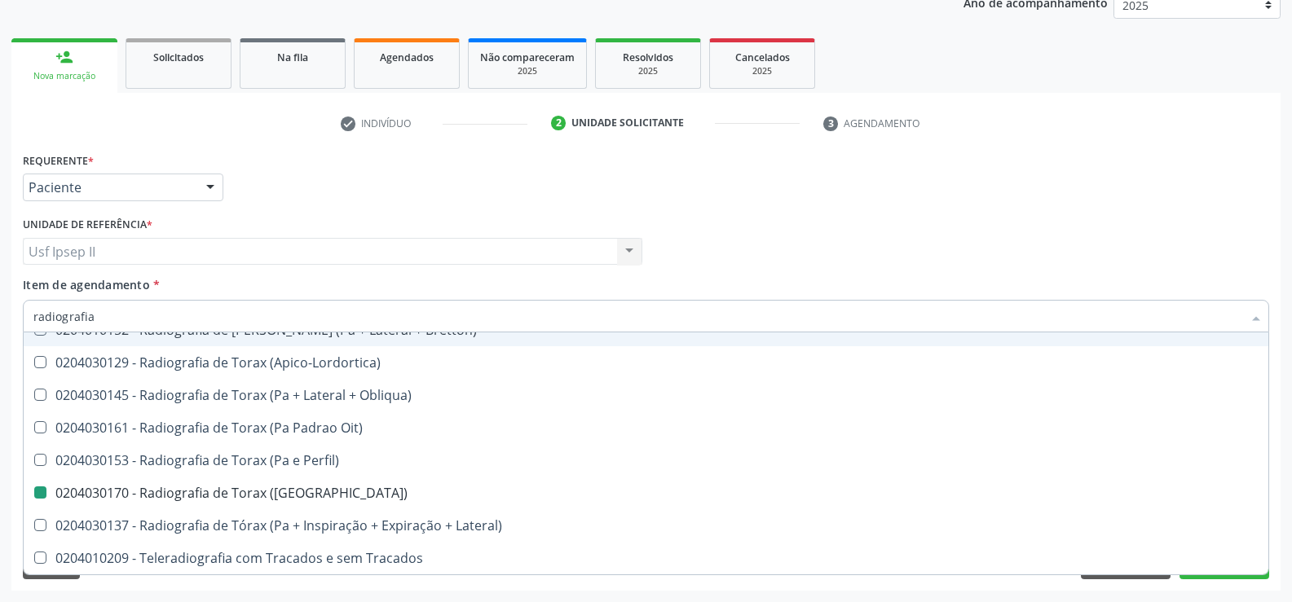
click at [745, 254] on div "Profissional Solicitante Por favor, selecione a Unidade de Atendimento primeiro…" at bounding box center [646, 245] width 1254 height 64
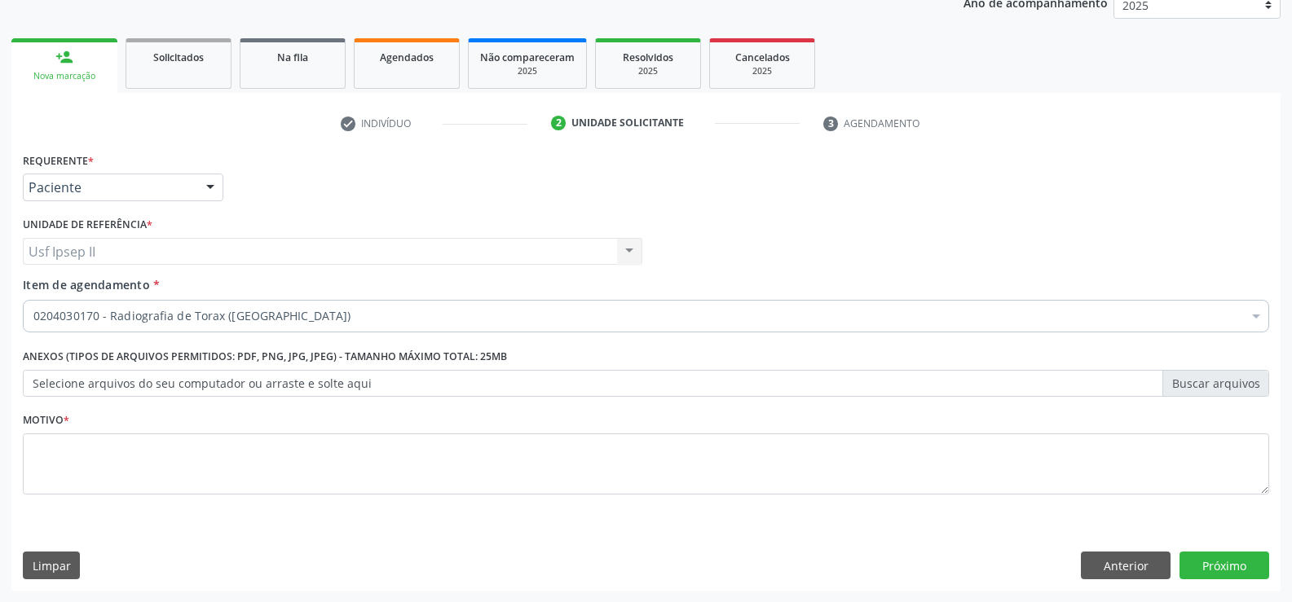
scroll to position [0, 0]
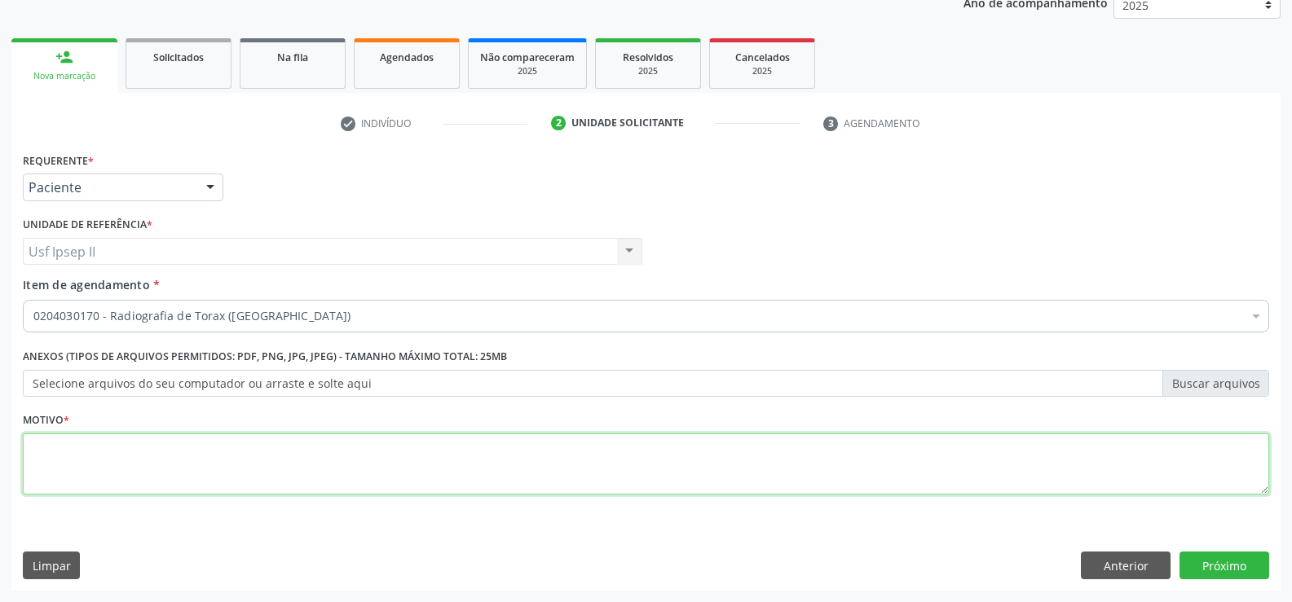
click at [151, 463] on textarea at bounding box center [646, 464] width 1246 height 62
type textarea "."
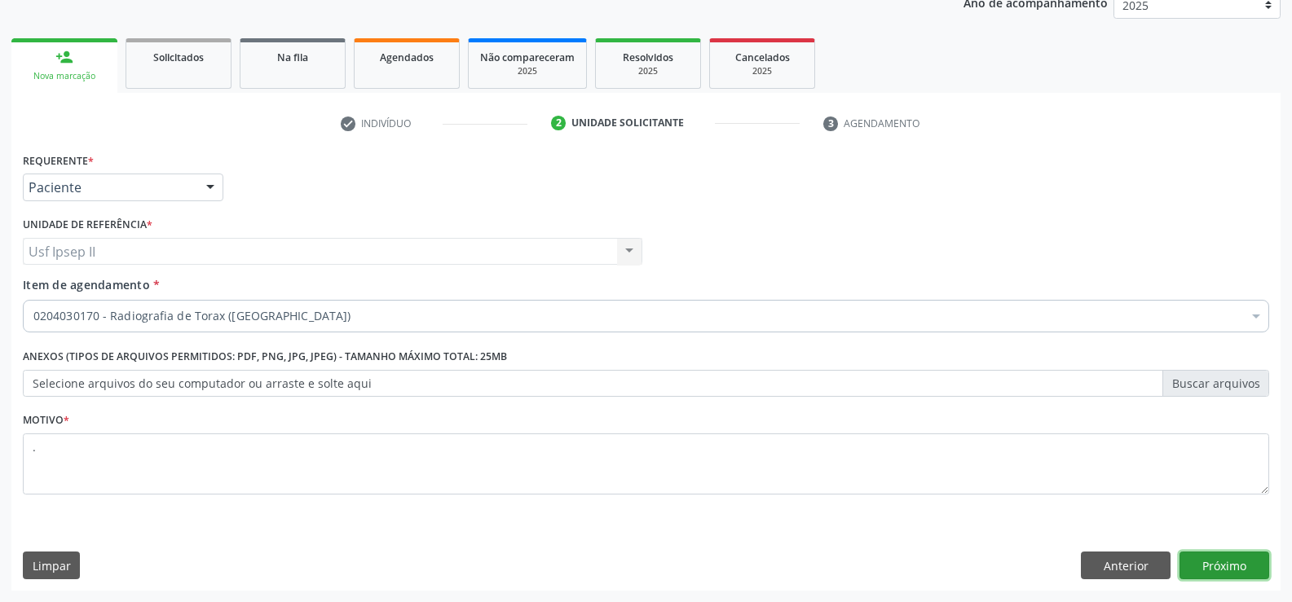
click at [1237, 549] on div "Requerente * Paciente Profissional de Saúde Paciente Nenhum resultado encontrad…" at bounding box center [645, 369] width 1269 height 442
click at [1226, 564] on button "Próximo" at bounding box center [1224, 566] width 90 height 28
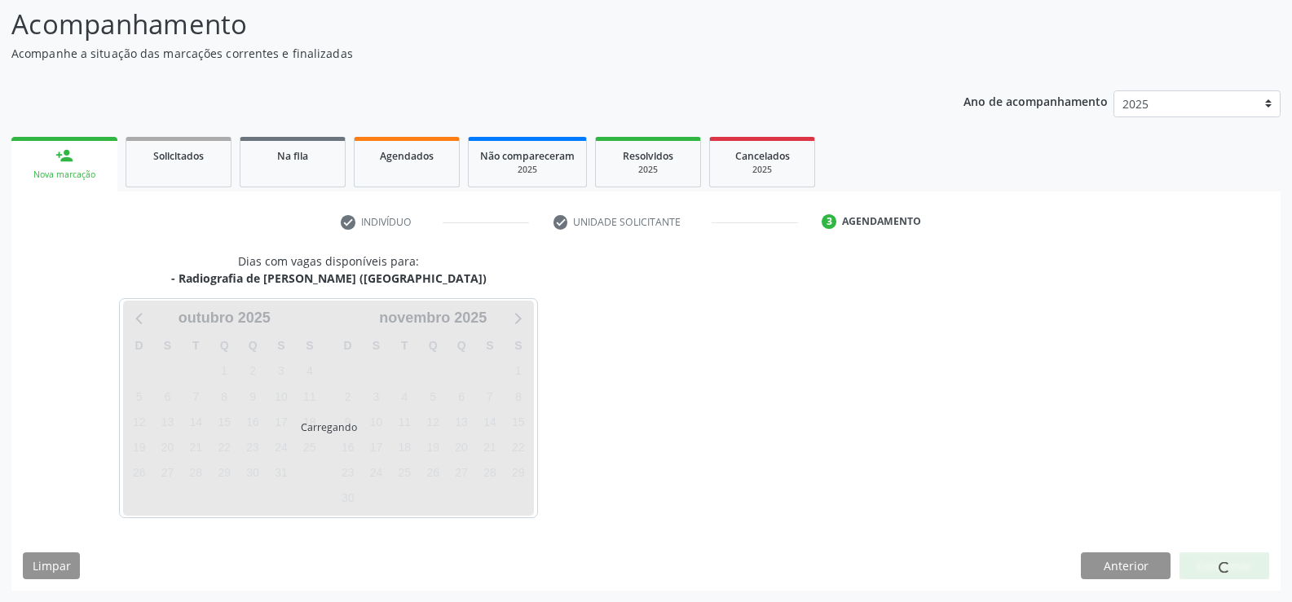
scroll to position [155, 0]
